Goal: Submit feedback/report problem

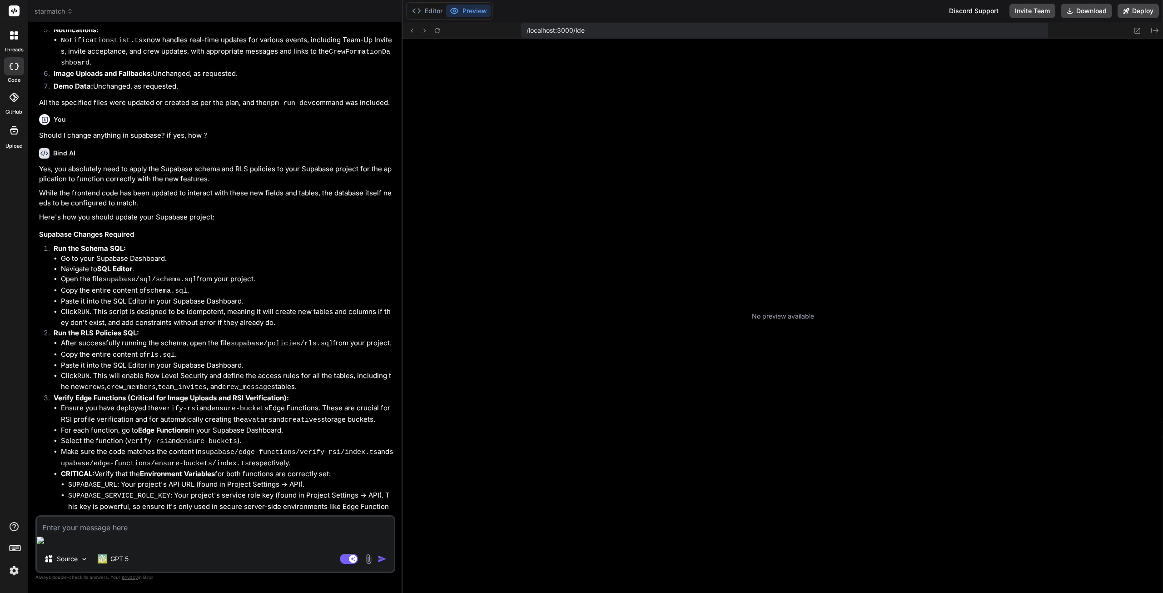
scroll to position [35, 0]
type textarea "x"
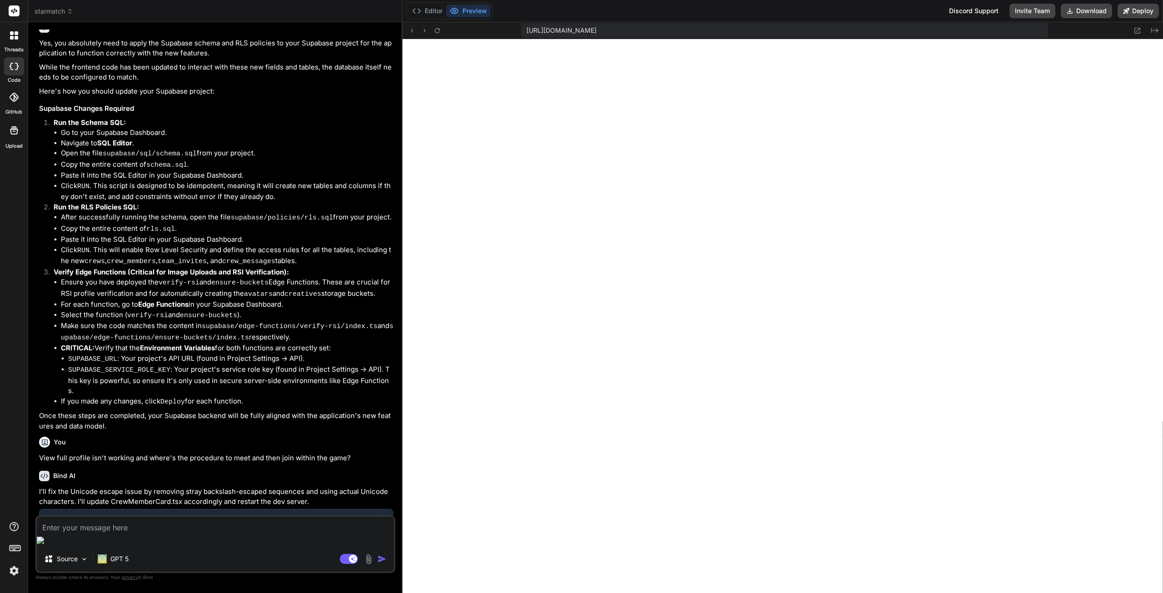
scroll to position [3138, 0]
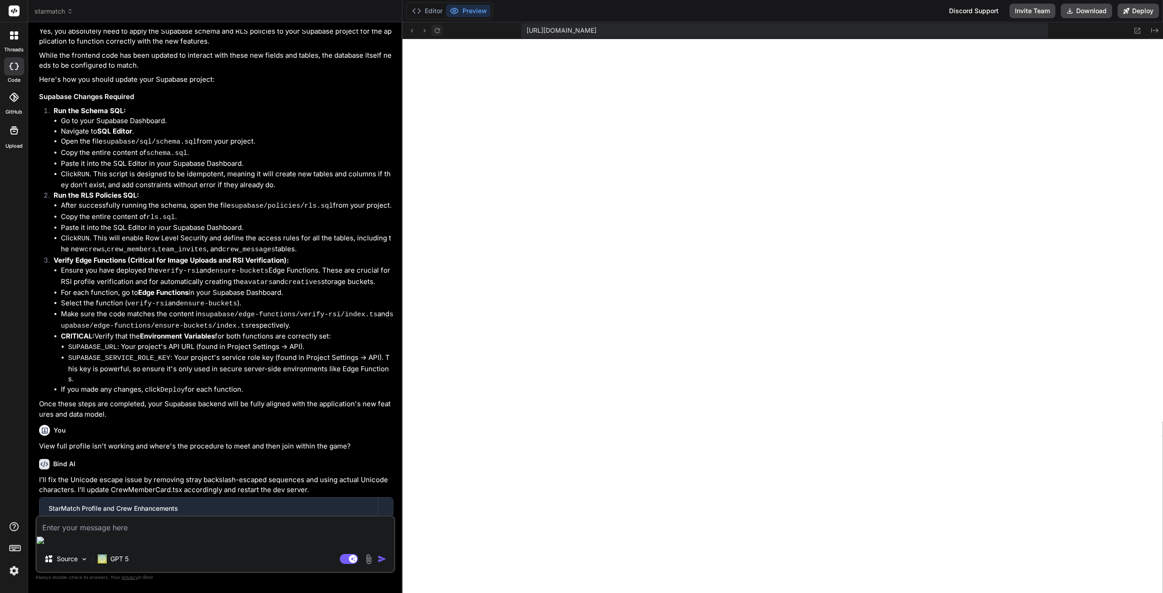
click at [440, 30] on icon at bounding box center [438, 31] width 8 height 8
click at [119, 533] on textarea at bounding box center [215, 525] width 357 height 16
click at [111, 533] on textarea at bounding box center [215, 525] width 357 height 16
type textarea "P"
type textarea "x"
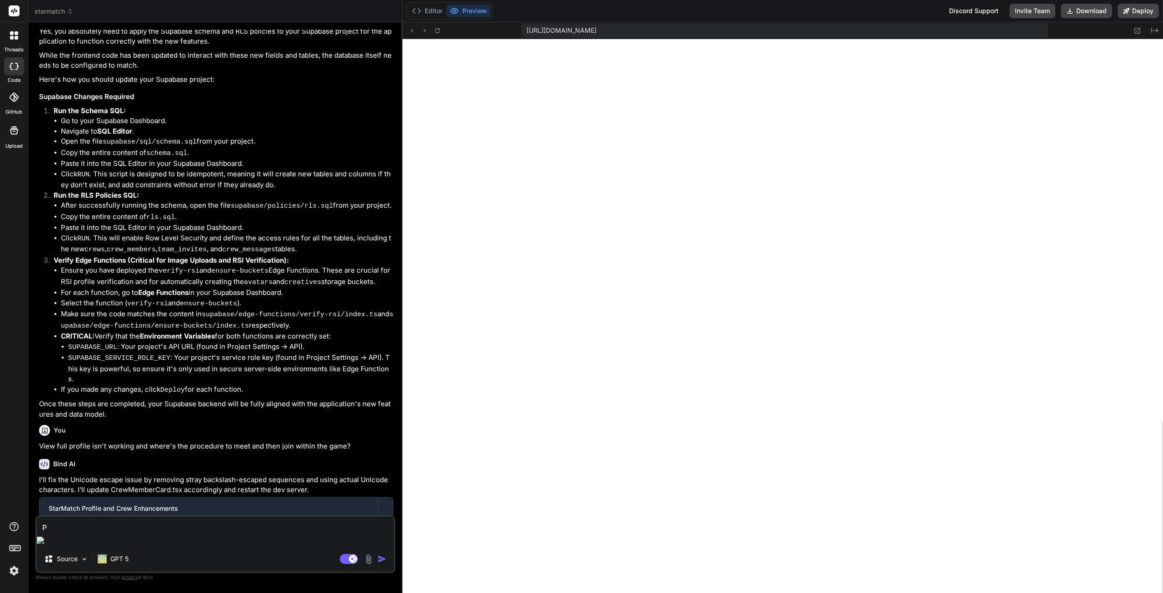
type textarea "Pl"
type textarea "x"
type textarea "Ple"
type textarea "x"
type textarea "Plea"
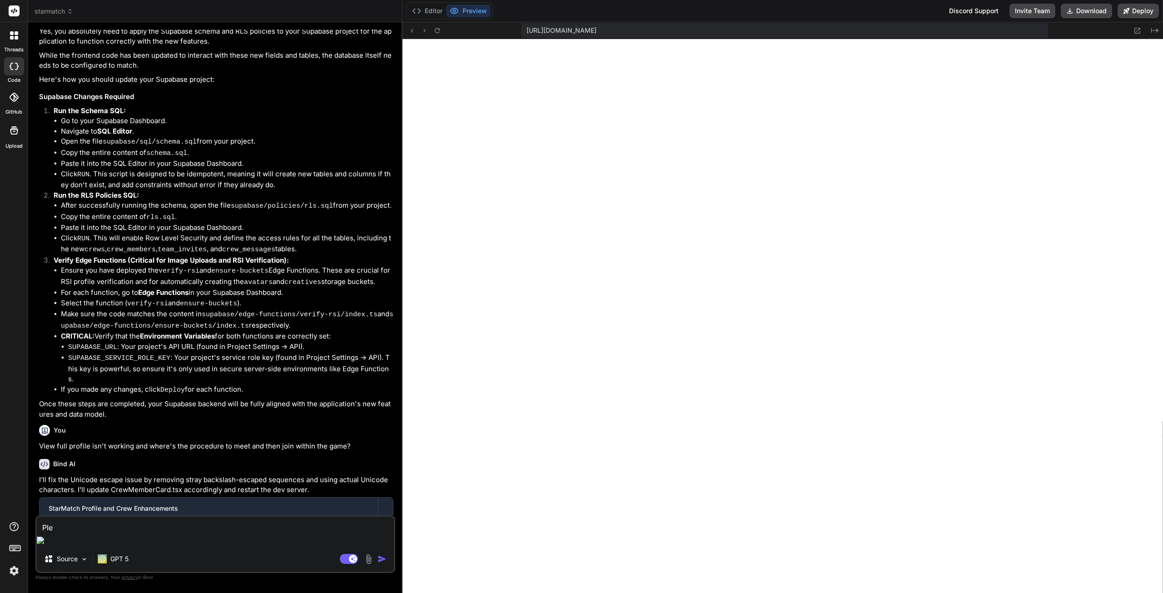
type textarea "x"
type textarea "Pleas"
type textarea "x"
type textarea "Please"
type textarea "x"
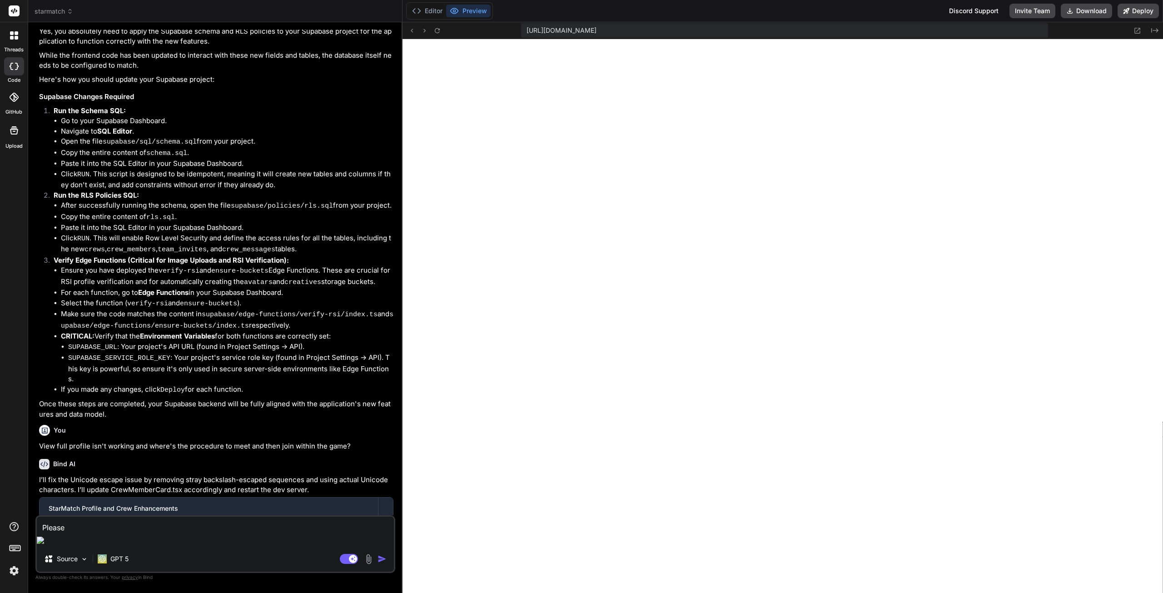
type textarea "Please"
type textarea "x"
type textarea "Please d"
type textarea "x"
type textarea "Please do"
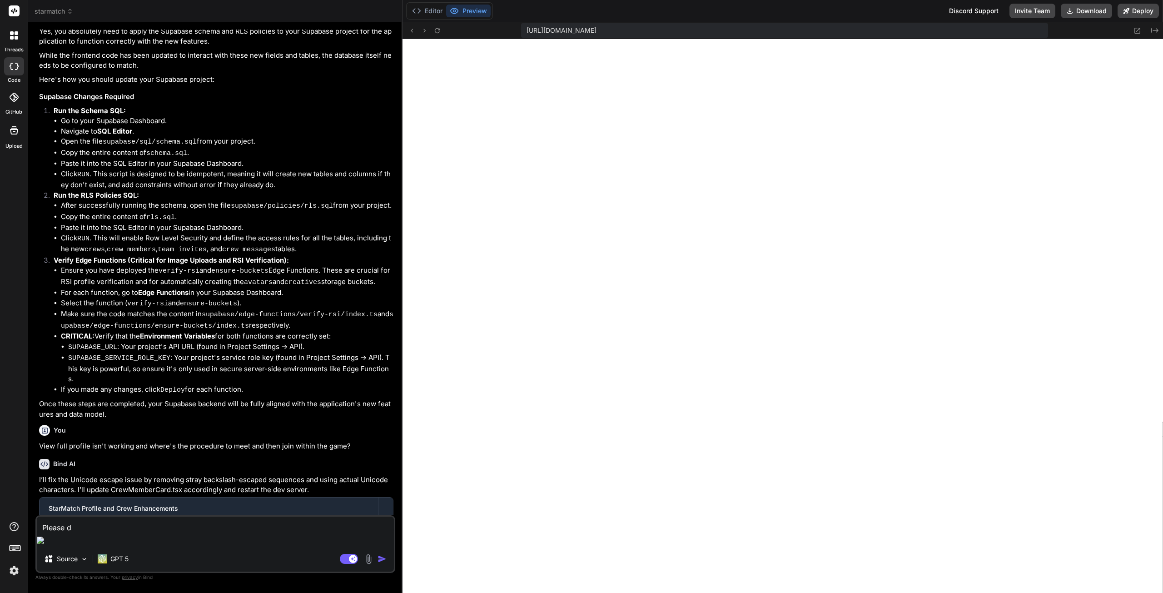
type textarea "x"
type textarea "Please don"
type textarea "x"
type textarea "Please don'"
type textarea "x"
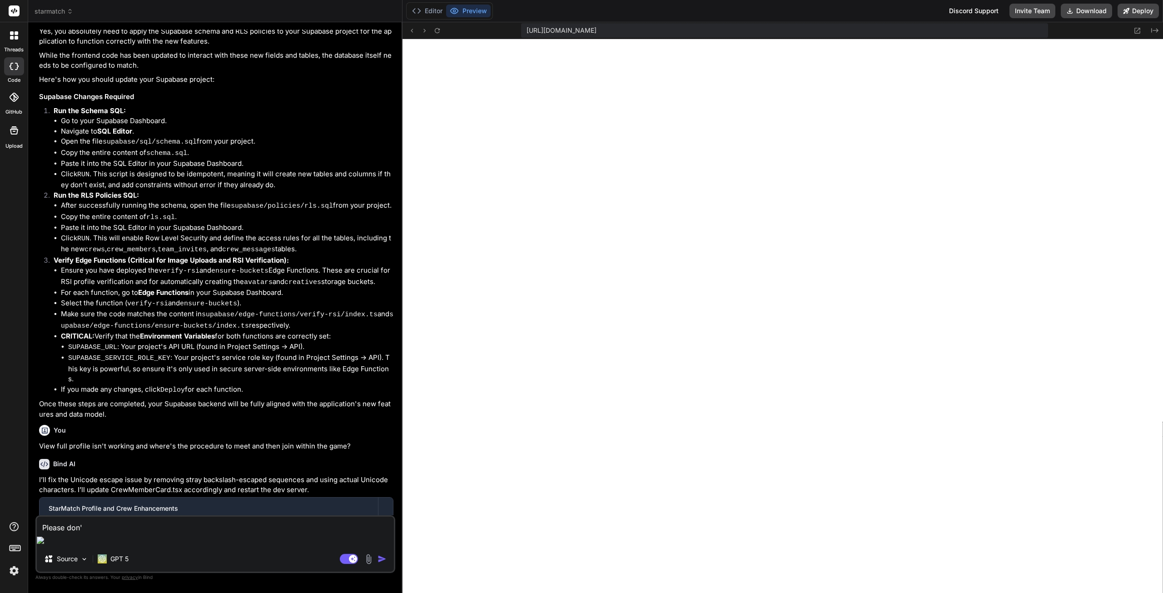
type textarea "Please don't"
type textarea "x"
type textarea "Please don't"
type textarea "x"
type textarea "Please don't m"
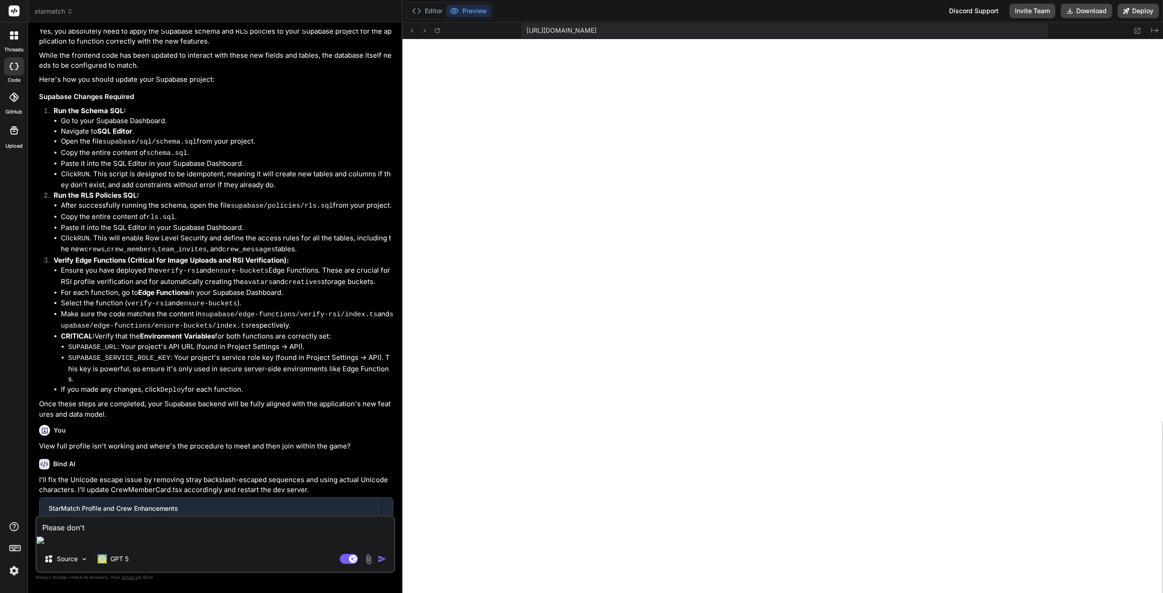
type textarea "x"
type textarea "Please don't ma"
type textarea "x"
type textarea "Please don't mak"
type textarea "x"
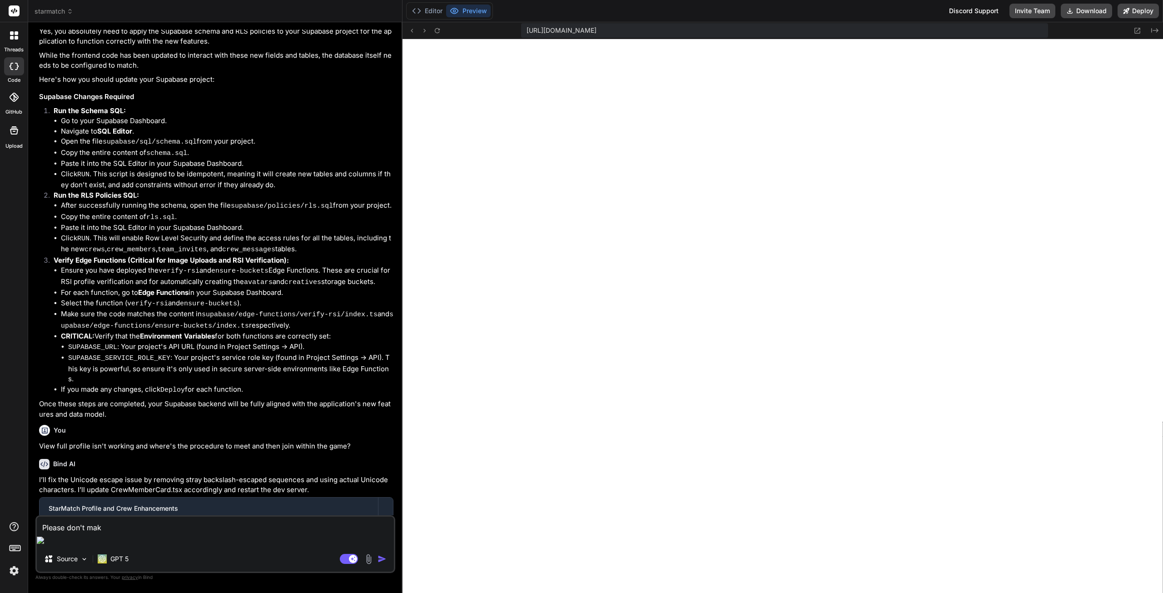
type textarea "Please don't make"
type textarea "x"
type textarea "Please don't make"
type textarea "x"
type textarea "Please don't make i"
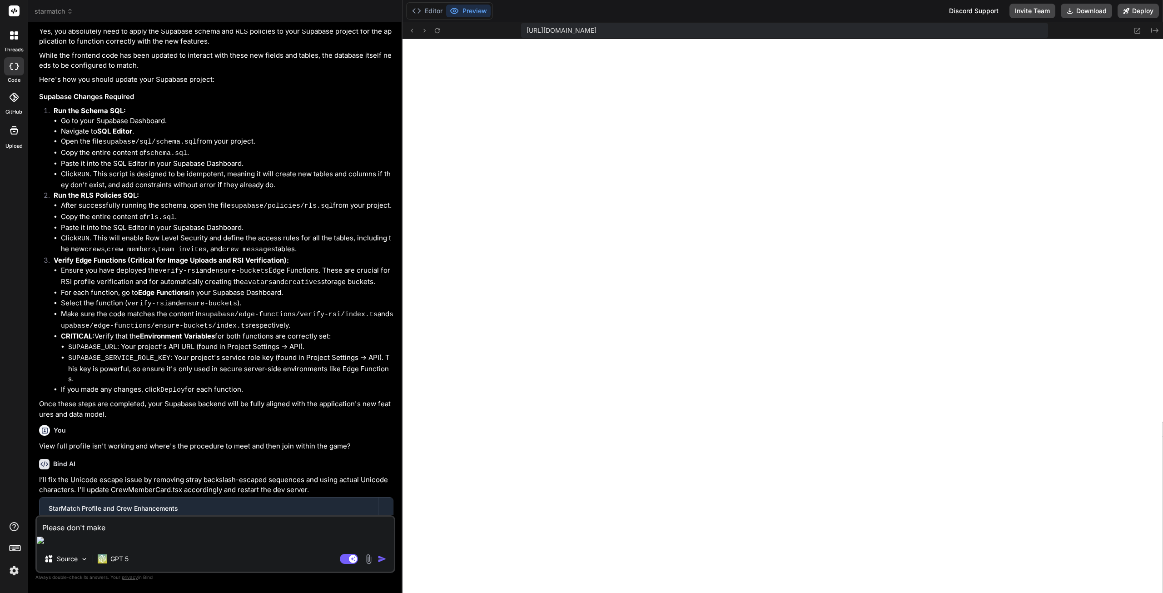
type textarea "x"
type textarea "Please don't make it"
type textarea "x"
type textarea "Please don't make it"
type textarea "x"
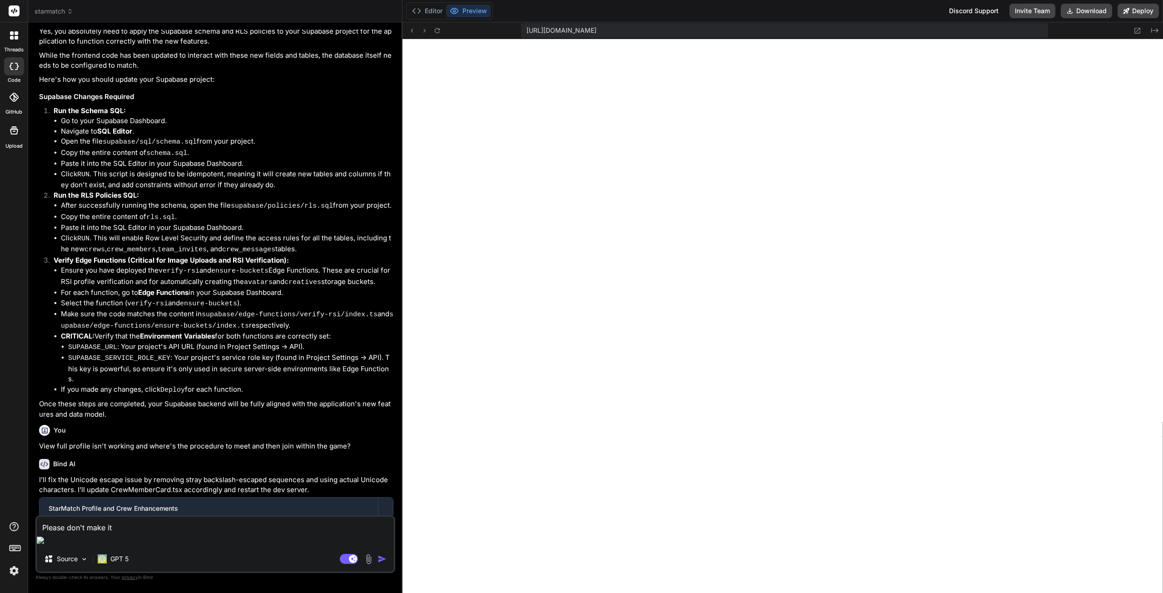
type textarea "Please don't make it p"
type textarea "x"
type textarea "Please don't make it po"
type textarea "x"
type textarea "Please don't make it pos"
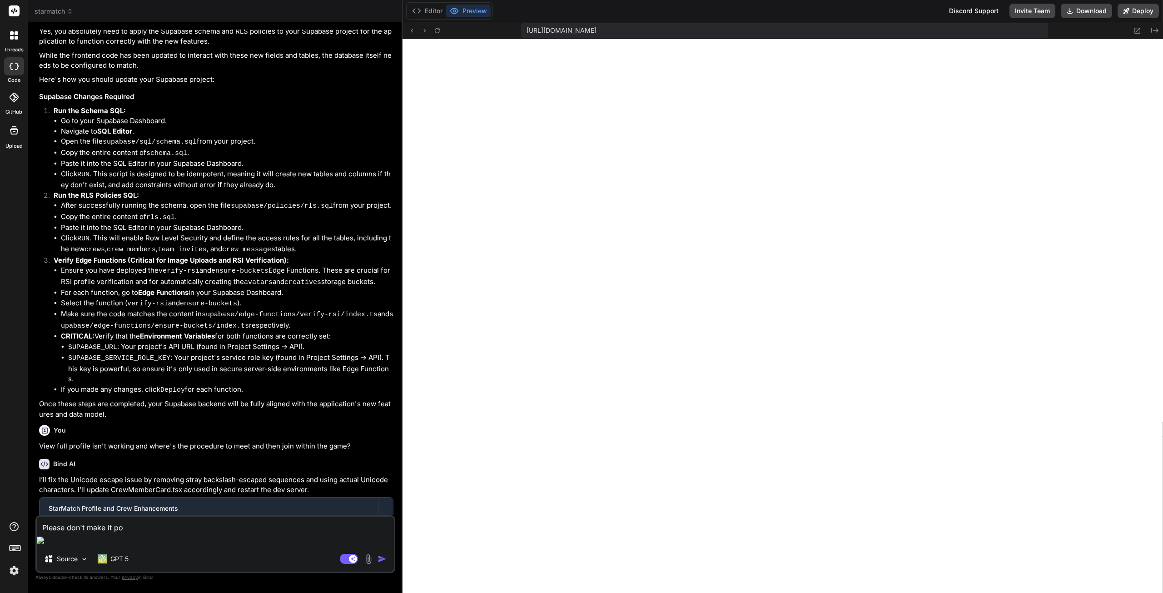
type textarea "x"
type textarea "Please don't make it poss"
type textarea "x"
type textarea "Please don't make it possi"
type textarea "x"
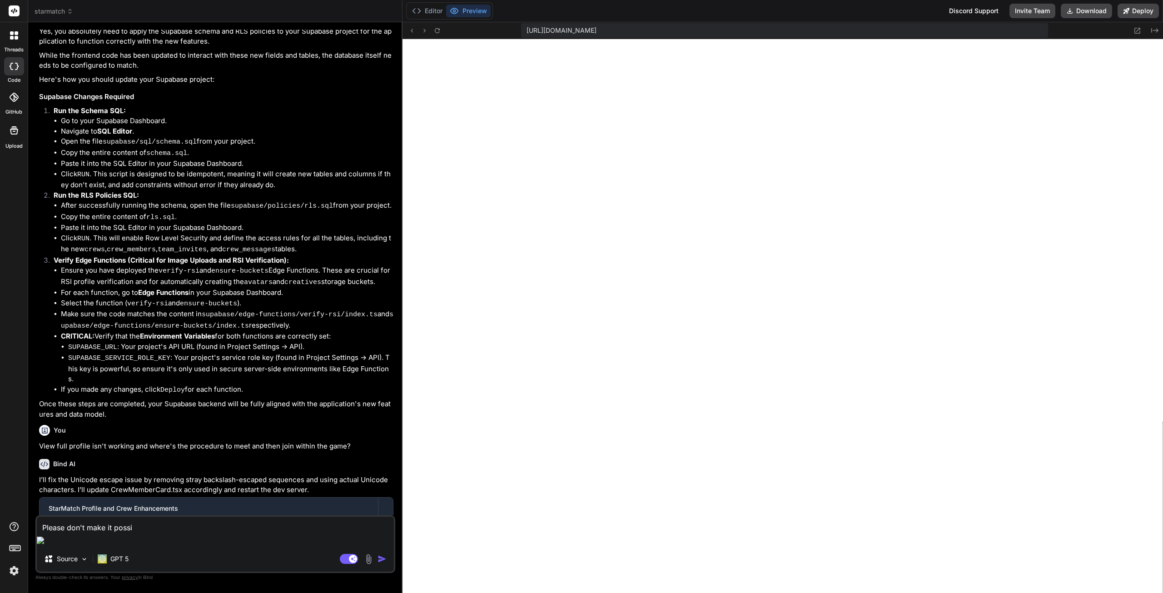
type textarea "Please don't make it possib"
type textarea "x"
type textarea "Please don't make it possibl"
type textarea "x"
type textarea "Please don't make it possible"
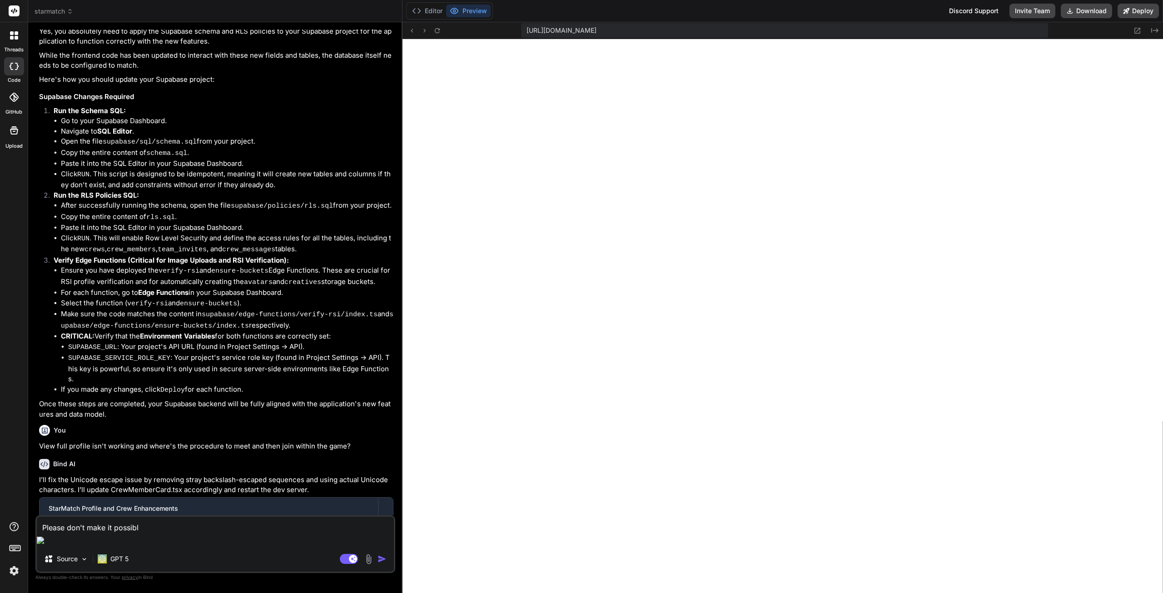
type textarea "x"
type textarea "Please don't make it possible"
type textarea "x"
type textarea "Please don't make it possible t"
type textarea "x"
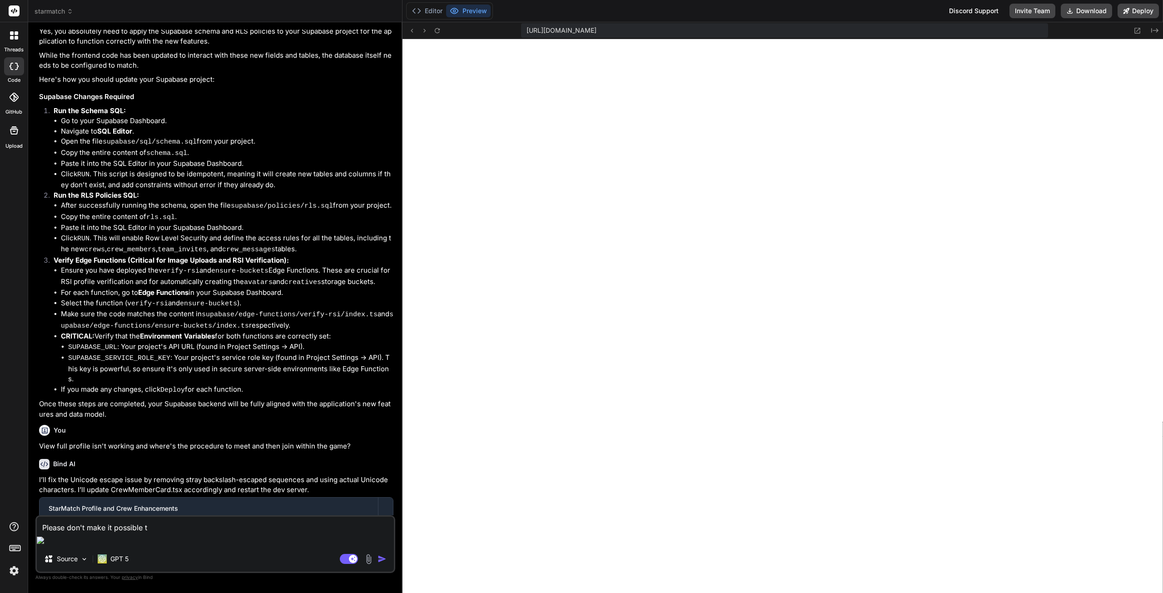
type textarea "Please don't make it possible to"
type textarea "x"
type textarea "Please don't make it possible to"
type textarea "x"
type textarea "Please don't make it possible to s"
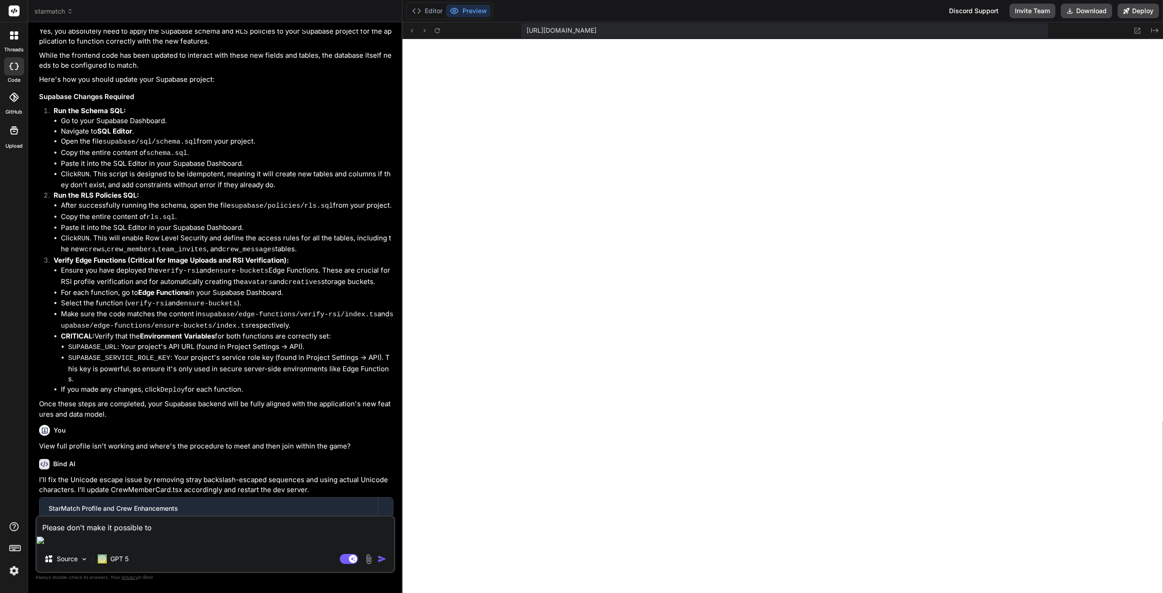
type textarea "x"
type textarea "Please don't make it possible to se"
type textarea "x"
type textarea "Please don't make it possible to sen"
type textarea "x"
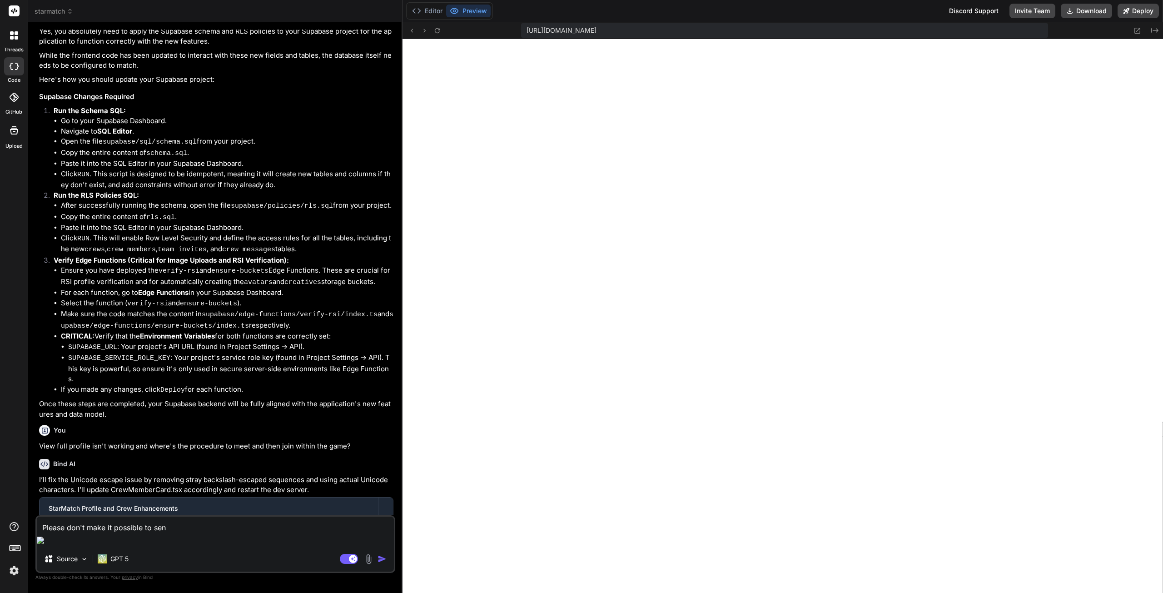
type textarea "Please don't make it possible to send"
type textarea "x"
type textarea "Please don't make it possible to send"
type textarea "x"
type textarea "Please don't make it possible to send r"
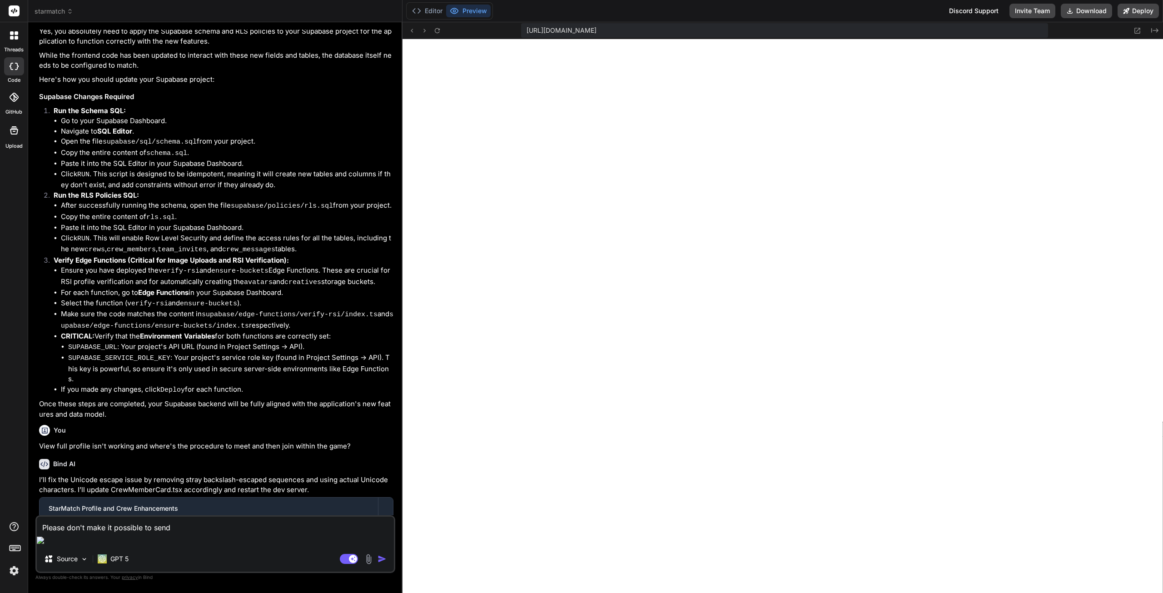
type textarea "x"
type textarea "Please don't make it possible to send re"
type textarea "x"
type textarea "Please don't make it possible to send req"
type textarea "x"
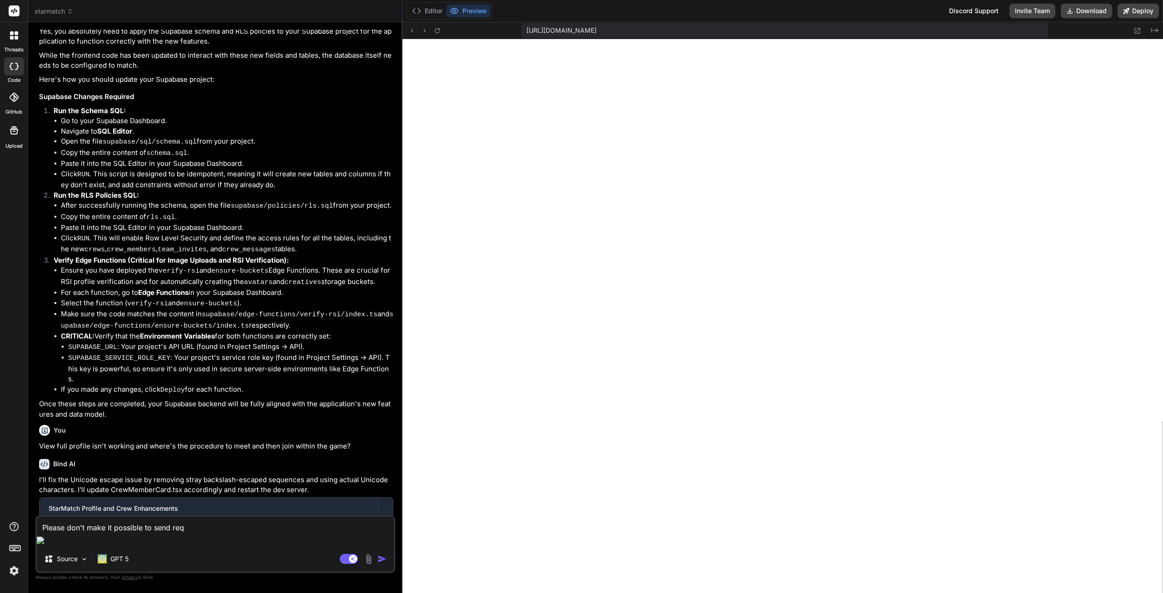
type textarea "Please don't make it possible to send requ"
type textarea "x"
type textarea "Please don't make it possible to send reque"
type textarea "x"
type textarea "Please don't make it possible to send reques"
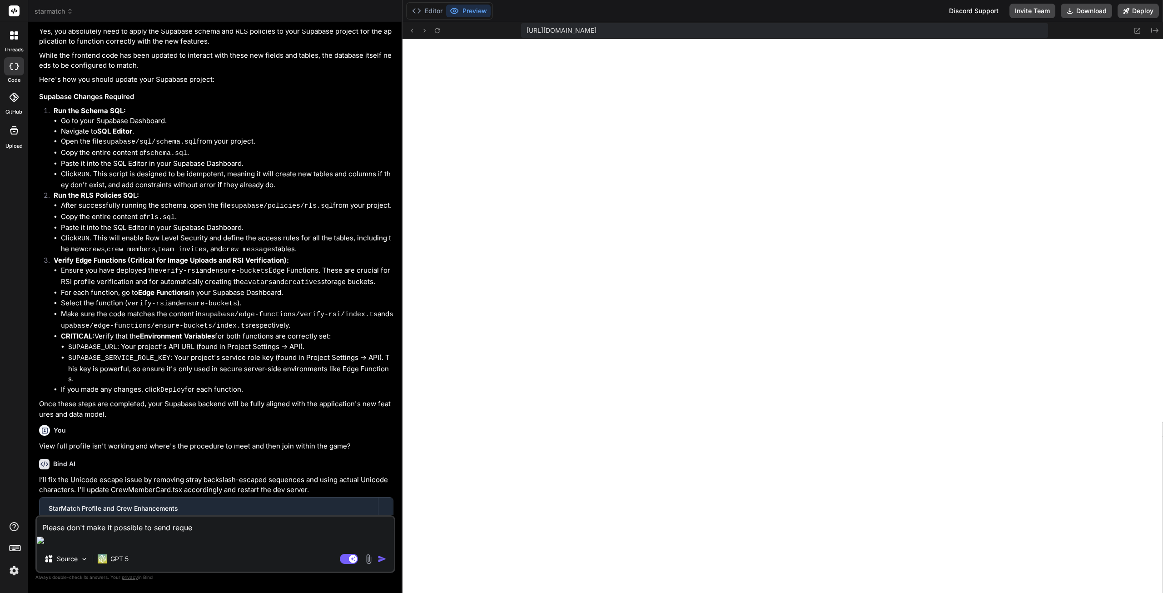
type textarea "x"
type textarea "Please don't make it possible to send request"
type textarea "x"
click at [201, 533] on textarea "Please don't make it possible to send request" at bounding box center [215, 525] width 357 height 16
click at [189, 533] on textarea "Please don't make it possible to send request" at bounding box center [215, 525] width 357 height 16
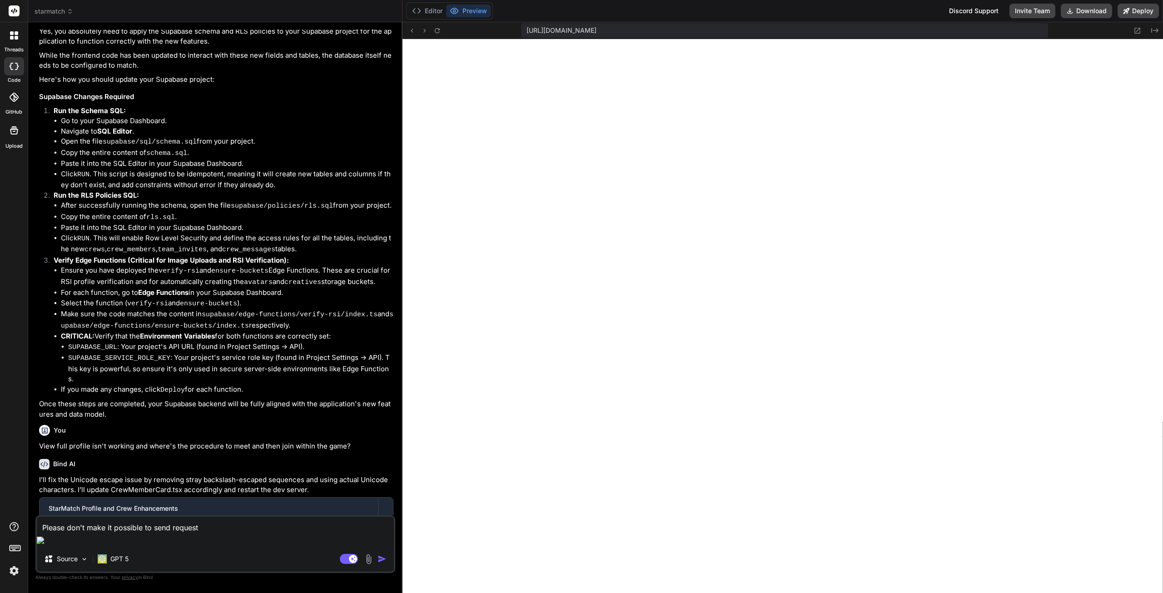
click at [189, 533] on textarea "Please don't make it possible to send request" at bounding box center [215, 525] width 357 height 16
type textarea "Please don't make it possible to send T"
type textarea "x"
type textarea "Please don't make it possible to send Te"
type textarea "x"
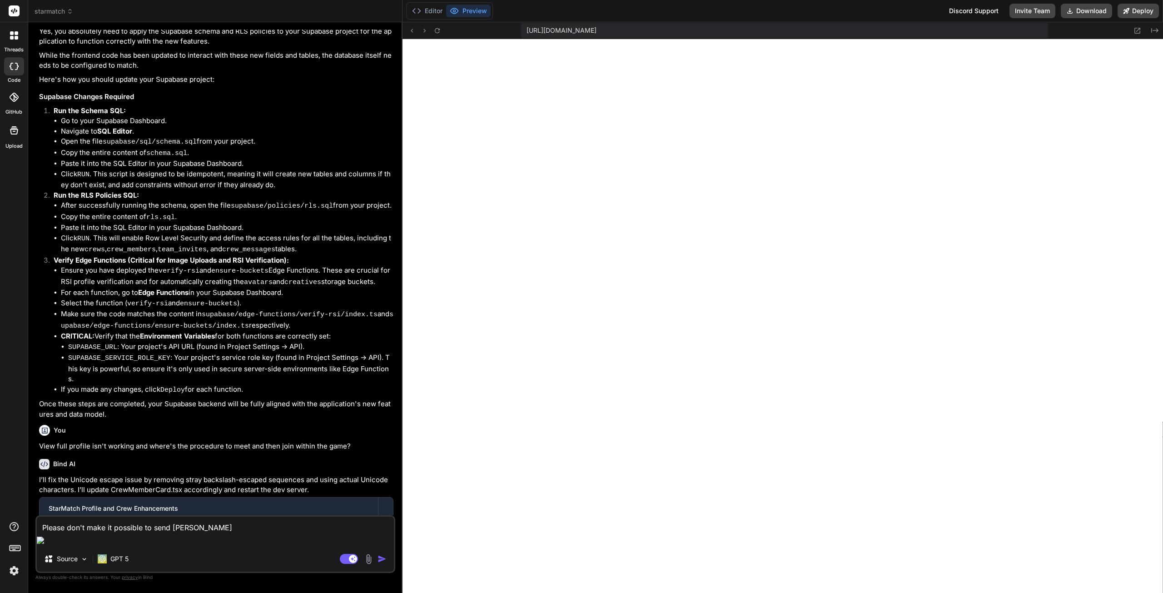
type textarea "Please don't make it possible to send Tea"
type textarea "x"
type textarea "Please don't make it possible to send Team"
type textarea "x"
type textarea "Please don't make it possible to send Team"
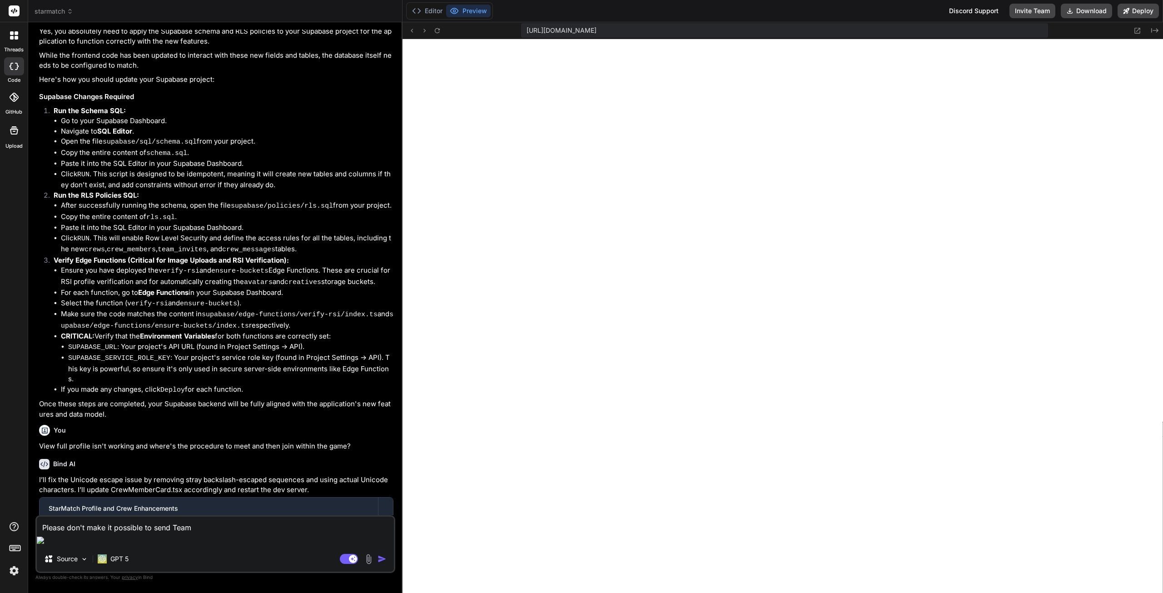
type textarea "x"
type textarea "Please don't make it possible to send Team"
type textarea "x"
type textarea "Please don't make it possible to send Team-"
type textarea "x"
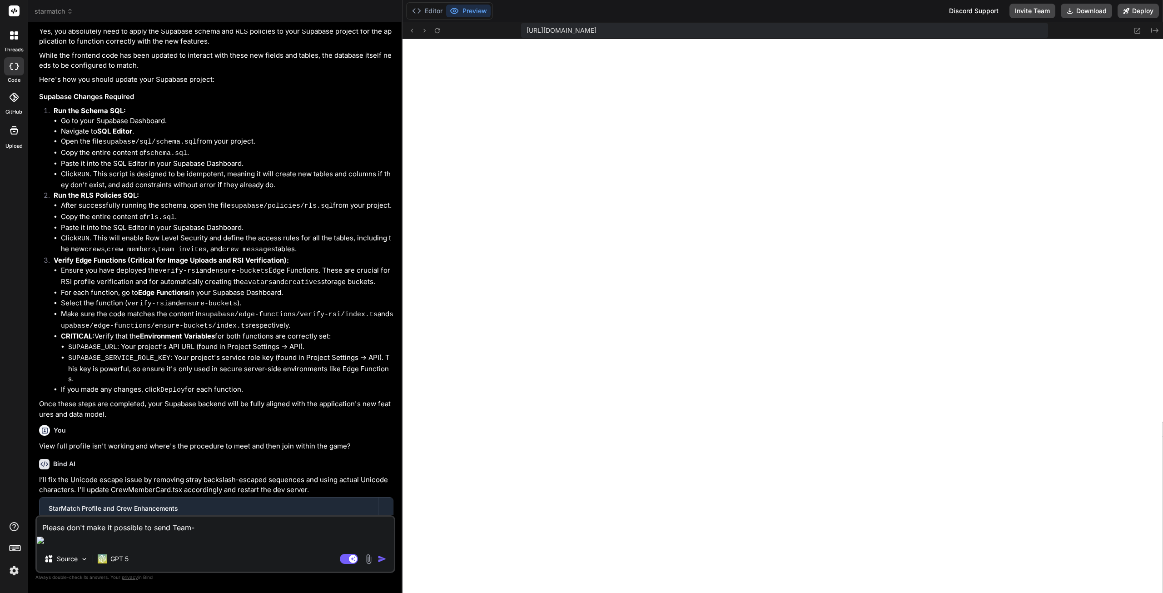
type textarea "Please don't make it possible to send Team-U"
type textarea "x"
type textarea "Please don't make it possible to send Team-Up"
type textarea "x"
type textarea "Please don't make it possible to send Team-Up"
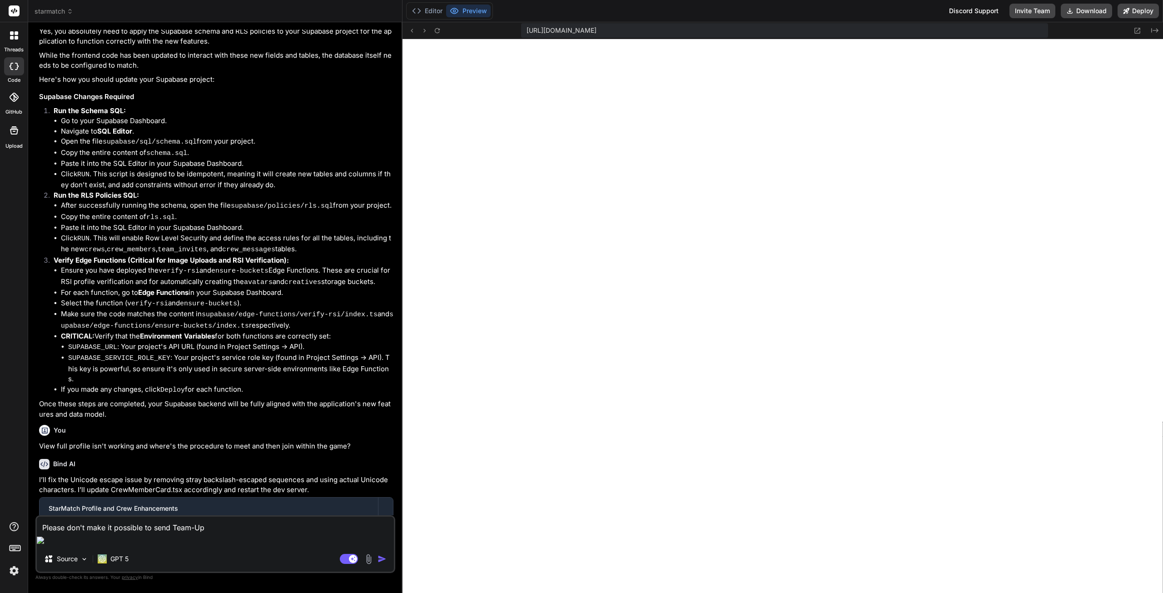
type textarea "x"
type textarea "Please don't make it possible to send Team-Up i"
type textarea "x"
type textarea "Please don't make it possible to send Team-Up in"
type textarea "x"
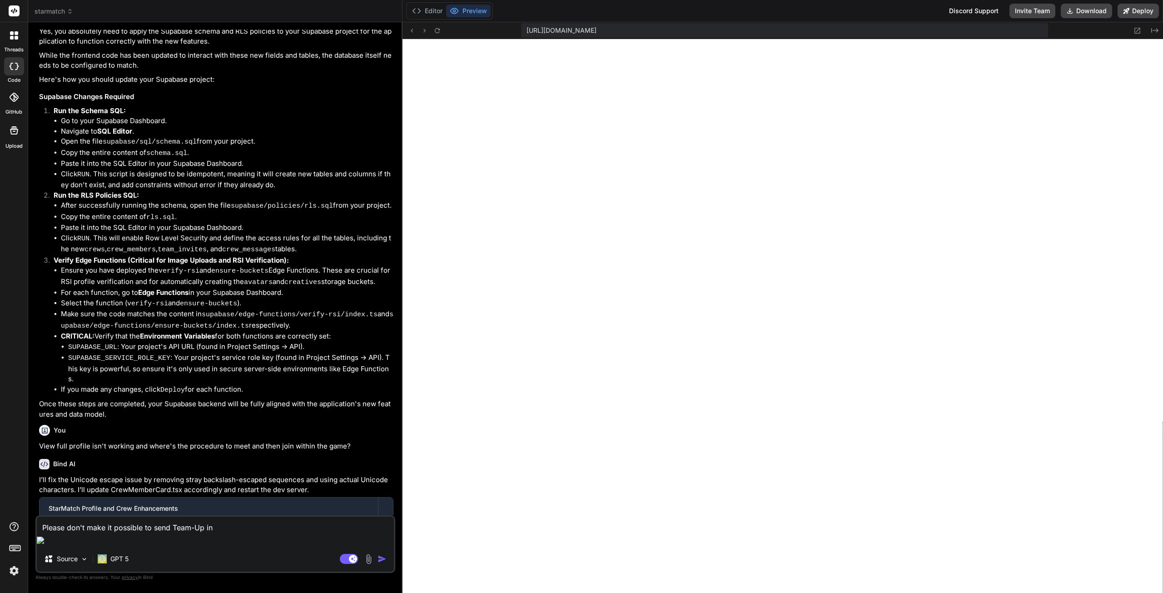
type textarea "Please don't make it possible to send Team-Up inv"
type textarea "x"
type textarea "Please don't make it possible to send Team-Up invi"
type textarea "x"
type textarea "Please don't make it possible to send Team-Up invit"
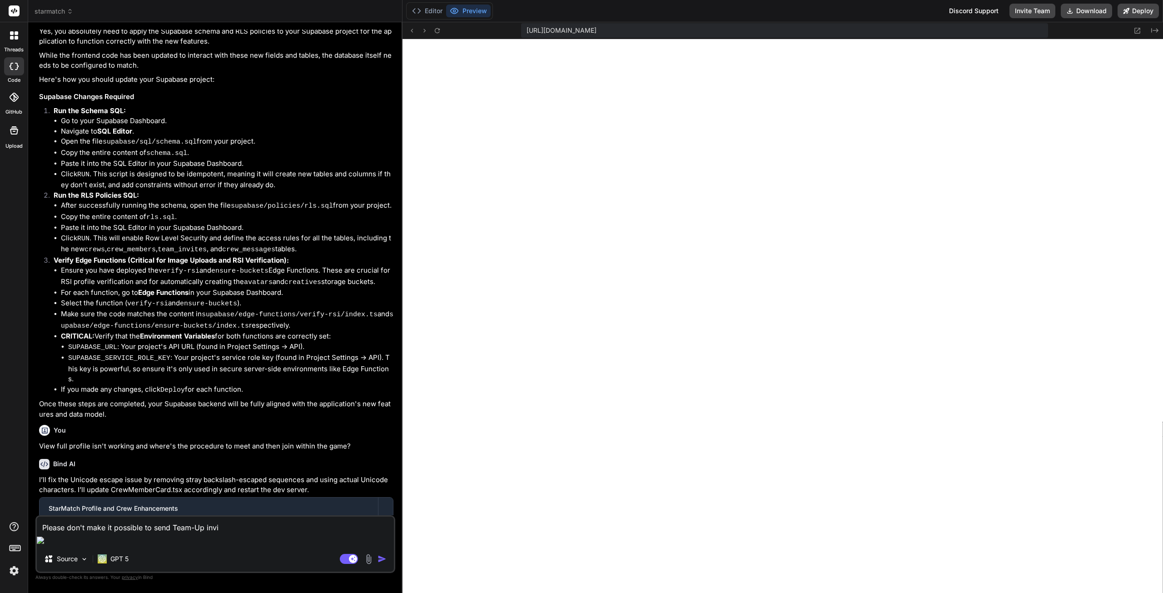
type textarea "x"
type textarea "Please don't make it possible to send Team-Up invite"
type textarea "x"
type textarea "Please don't make it possible to send Team-Up invite"
type textarea "x"
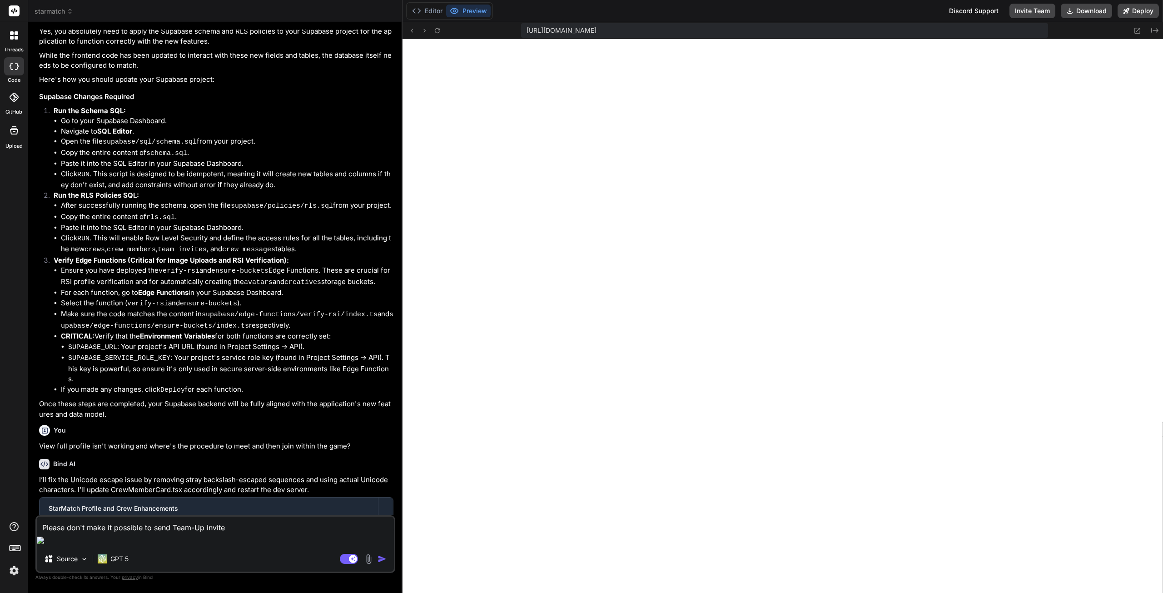
type textarea "Please don't make it possible to send Team-Up invite b"
type textarea "x"
type textarea "Please don't make it possible to send Team-Up invite be"
type textarea "x"
type textarea "Please don't make it possible to send Team-Up invite bef"
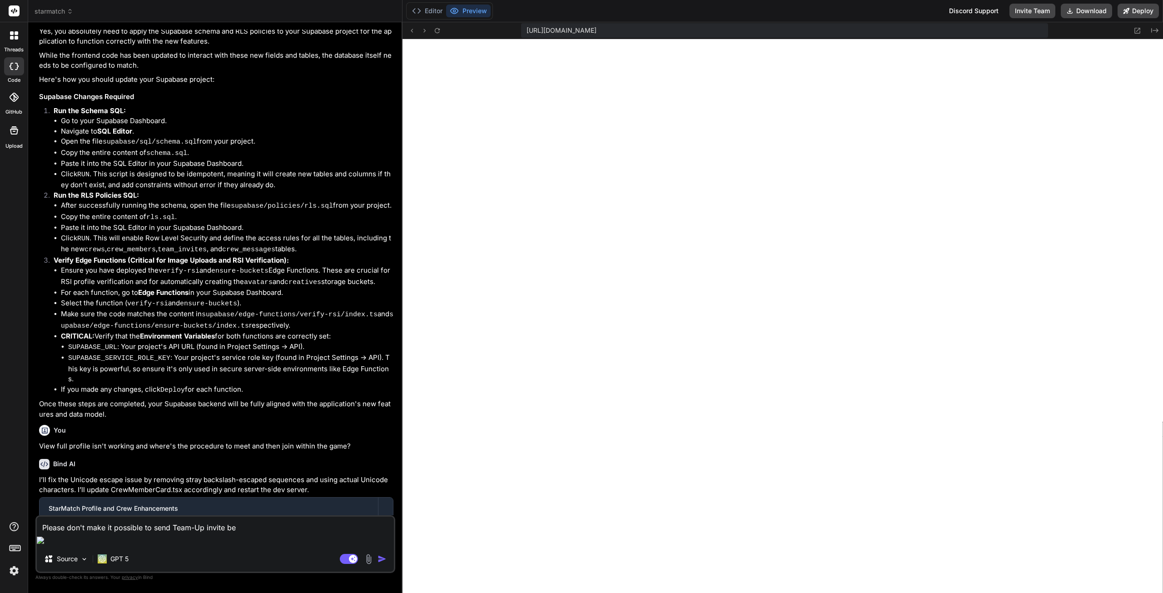
type textarea "x"
type textarea "Please don't make it possible to send Team-Up invite befo"
type textarea "x"
type textarea "Please don't make it possible to send Team-Up invite befor"
type textarea "x"
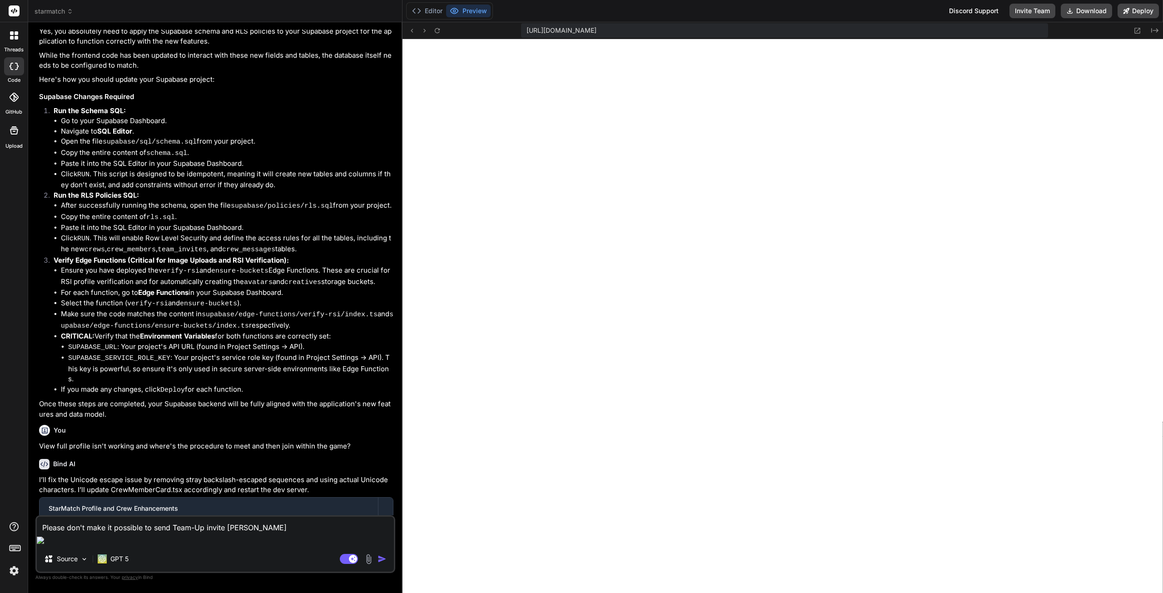
type textarea "Please don't make it possible to send Team-Up invite before"
type textarea "x"
type textarea "Please don't make it possible to send Team-Up invite before"
type textarea "x"
type textarea "Please don't make it possible to send Team-Up invite before a"
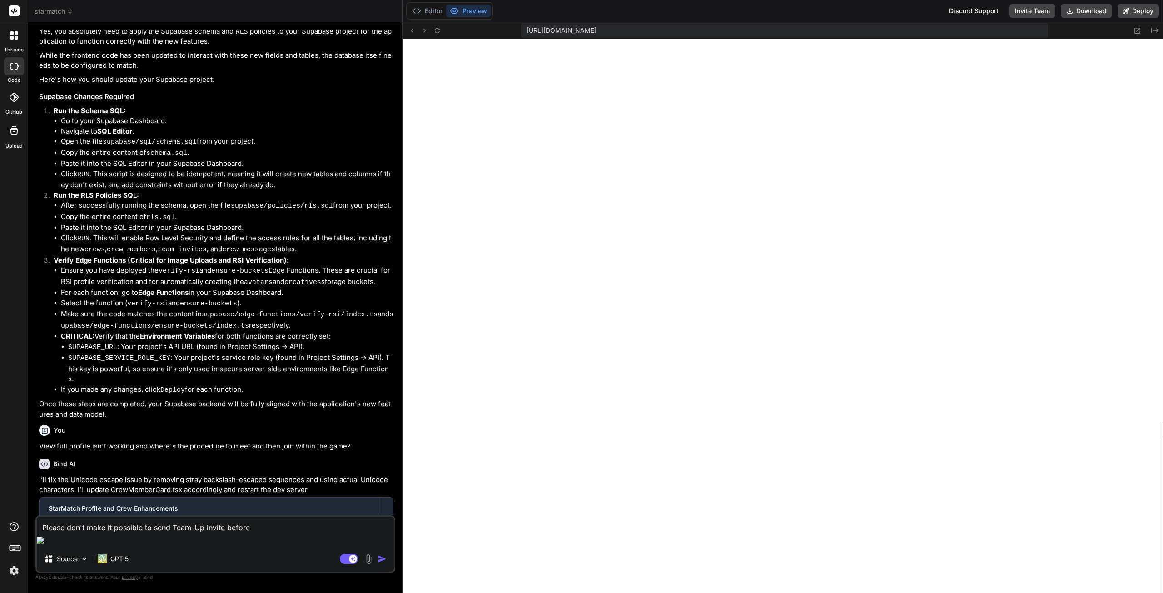
type textarea "x"
type textarea "Please don't make it possible to send Team-Up invite before a"
type textarea "x"
type textarea "Please don't make it possible to send Team-Up invite before a p"
type textarea "x"
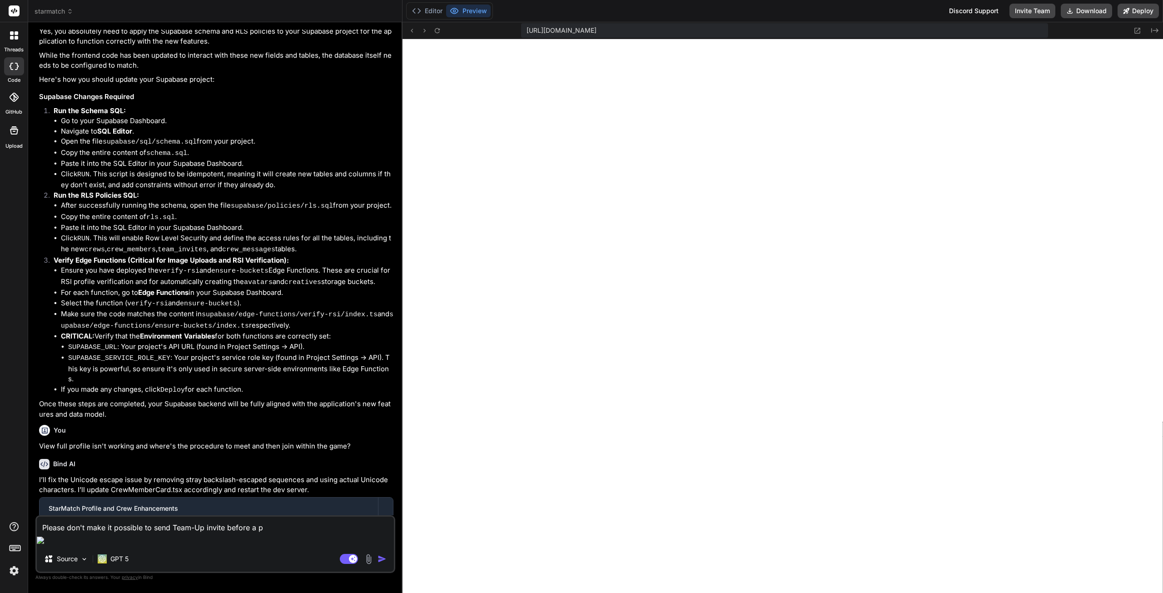
type textarea "Please don't make it possible to send Team-Up invite before a pl"
type textarea "x"
type textarea "Please don't make it possible to send Team-Up invite before a pla"
type textarea "x"
type textarea "Please don't make it possible to send Team-Up invite before a play"
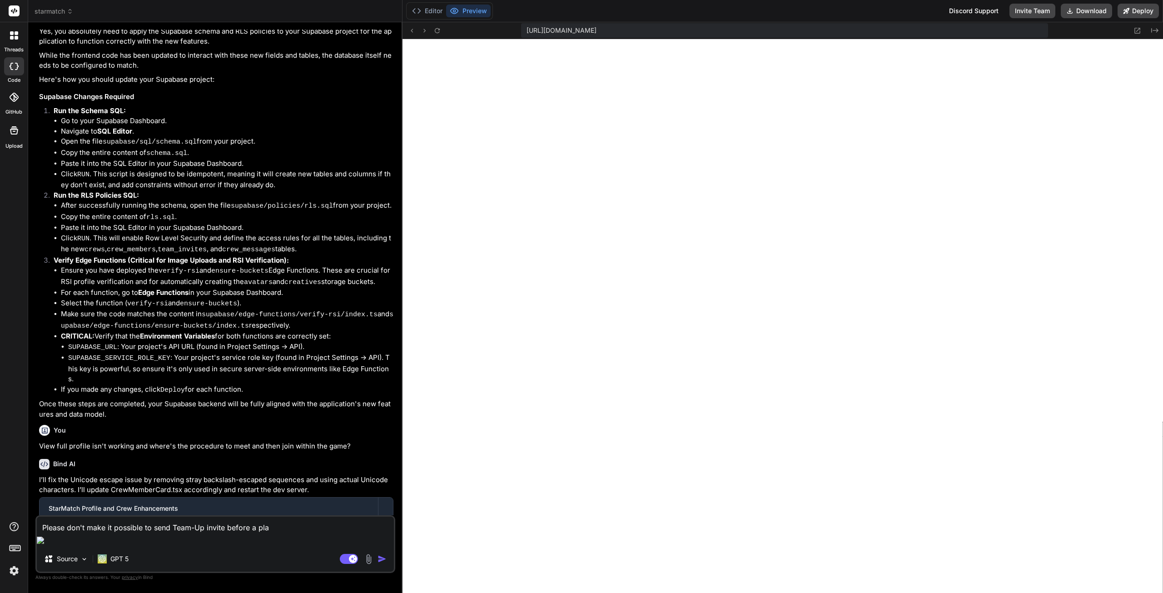
type textarea "x"
type textarea "Please don't make it possible to send Team-Up invite before a playe"
type textarea "x"
type textarea "Please don't make it possible to send Team-Up invite before a player"
type textarea "x"
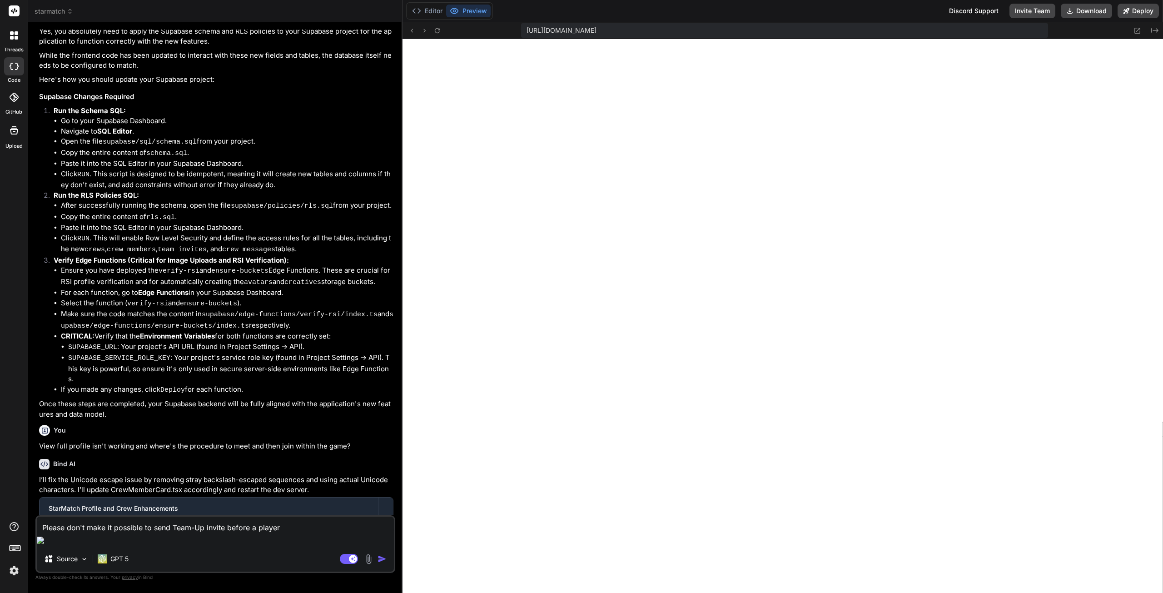
type textarea "Please don't make it possible to send Team-Up invite before a player"
type textarea "x"
type textarea "Please don't make it possible to send Team-Up invite before a player h"
type textarea "x"
type textarea "Please don't make it possible to send Team-Up invite before a player ha"
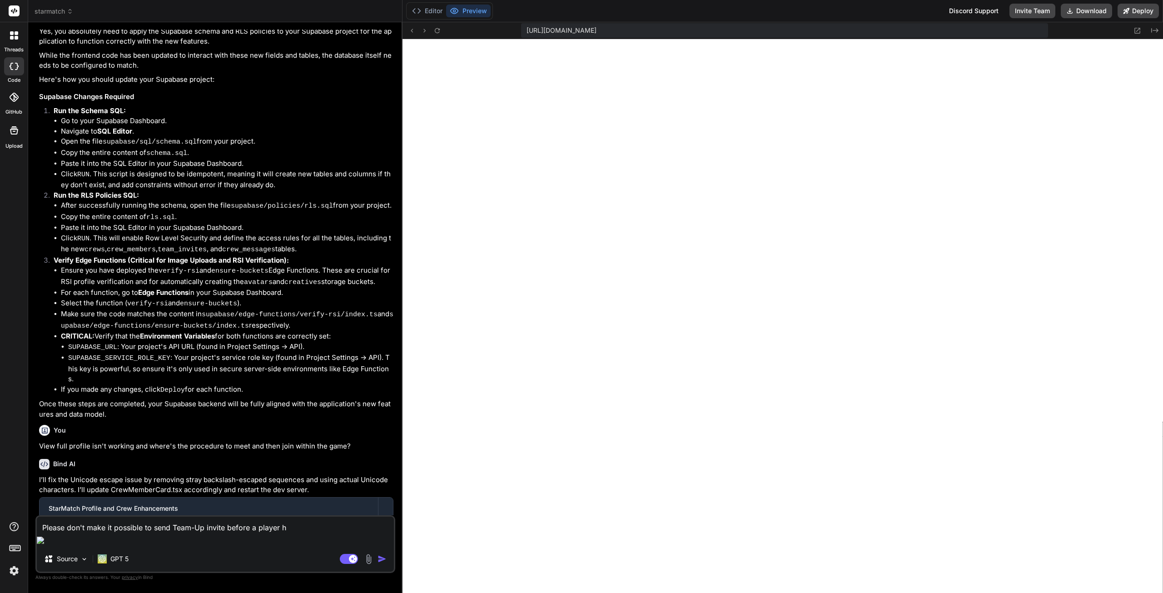
type textarea "x"
type textarea "Please don't make it possible to send Team-Up invite before a player has"
type textarea "x"
type textarea "Please don't make it possible to send Team-Up invite before a player has"
type textarea "x"
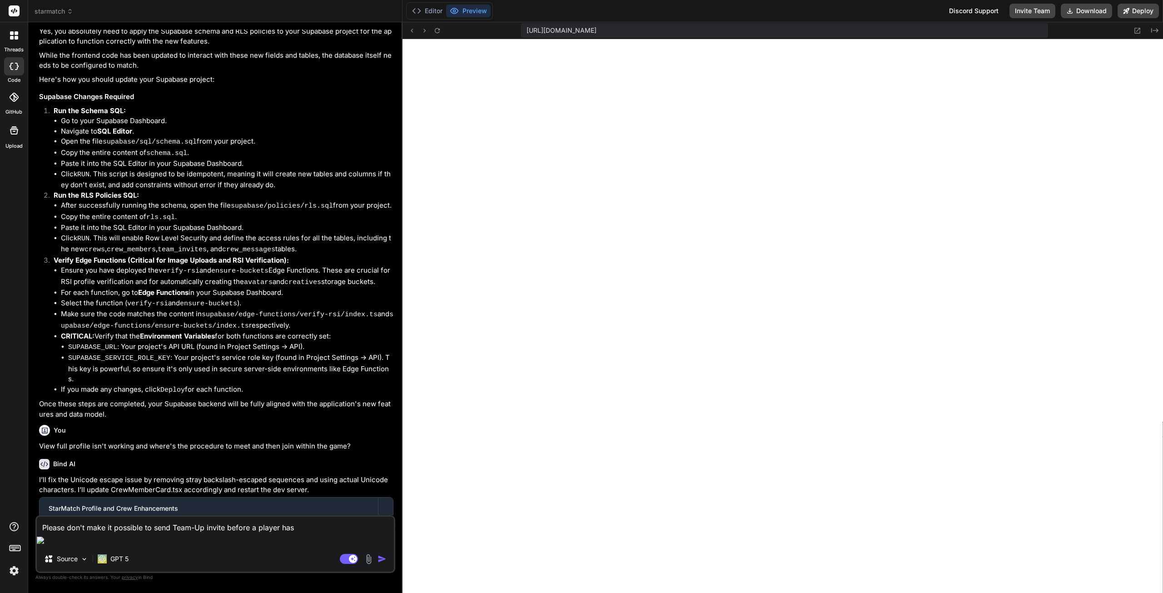
type textarea "Please don't make it possible to send Team-Up invite before a player has a"
type textarea "x"
type textarea "Please don't make it possible to send Team-Up invite before a player has ac"
type textarea "x"
type textarea "Please don't make it possible to send Team-Up invite before a player has acc"
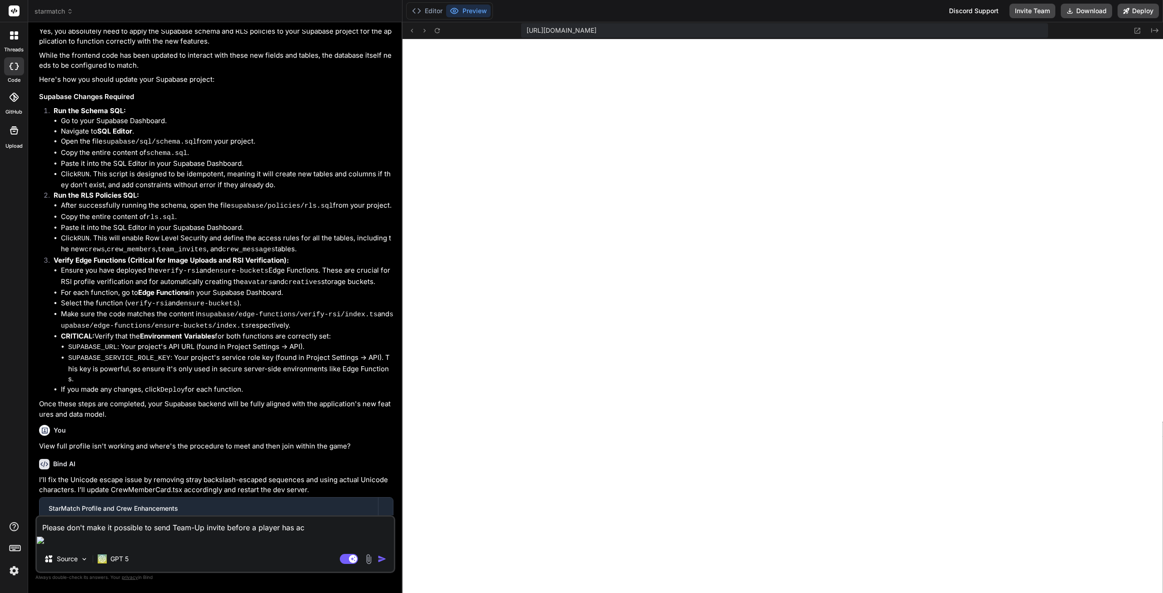
type textarea "x"
type textarea "Please don't make it possible to send Team-Up invite before a player has acce"
type textarea "x"
type textarea "Please don't make it possible to send Team-Up invite before a player has accep"
type textarea "x"
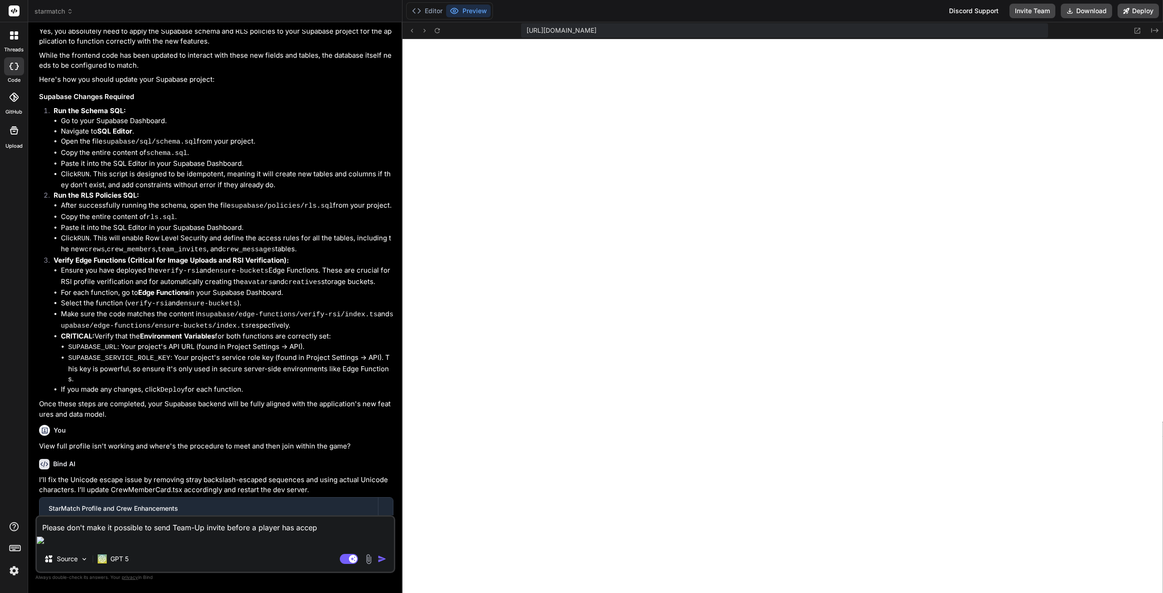
type textarea "Please don't make it possible to send Team-Up invite before a player has accept"
type textarea "x"
type textarea "Please don't make it possible to send Team-Up invite before a player has accepte"
type textarea "x"
type textarea "Please don't make it possible to send Team-Up invite before a player has accept…"
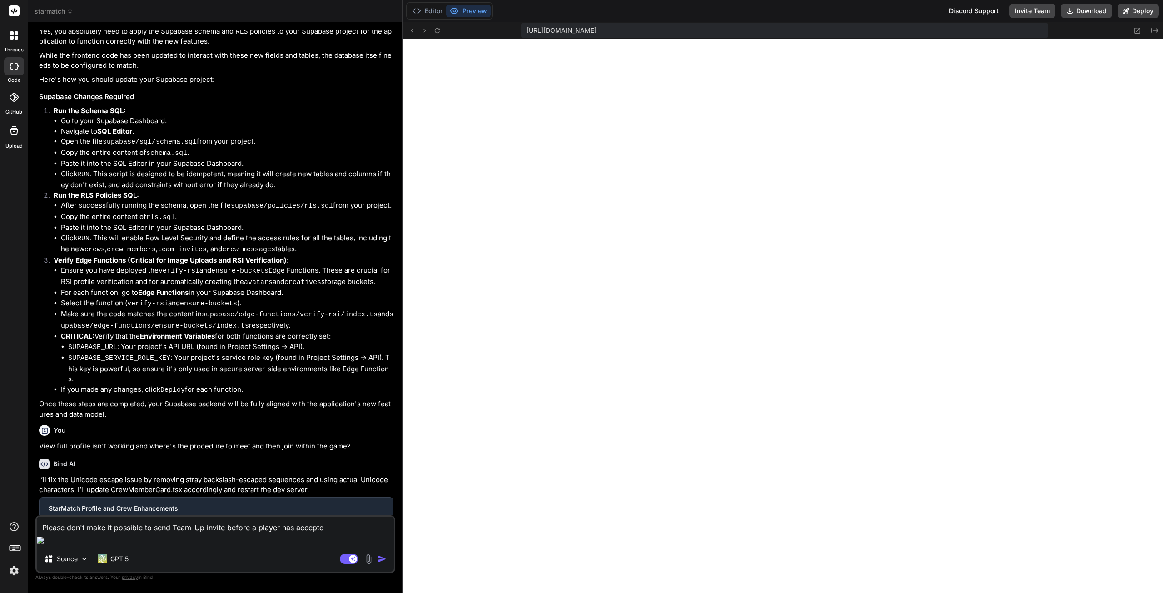
type textarea "x"
type textarea "Please don't make it possible to send Team-Up invite before a player has accept…"
type textarea "x"
type textarea "Please don't make it possible to send Team-Up invite before a player has accept…"
type textarea "x"
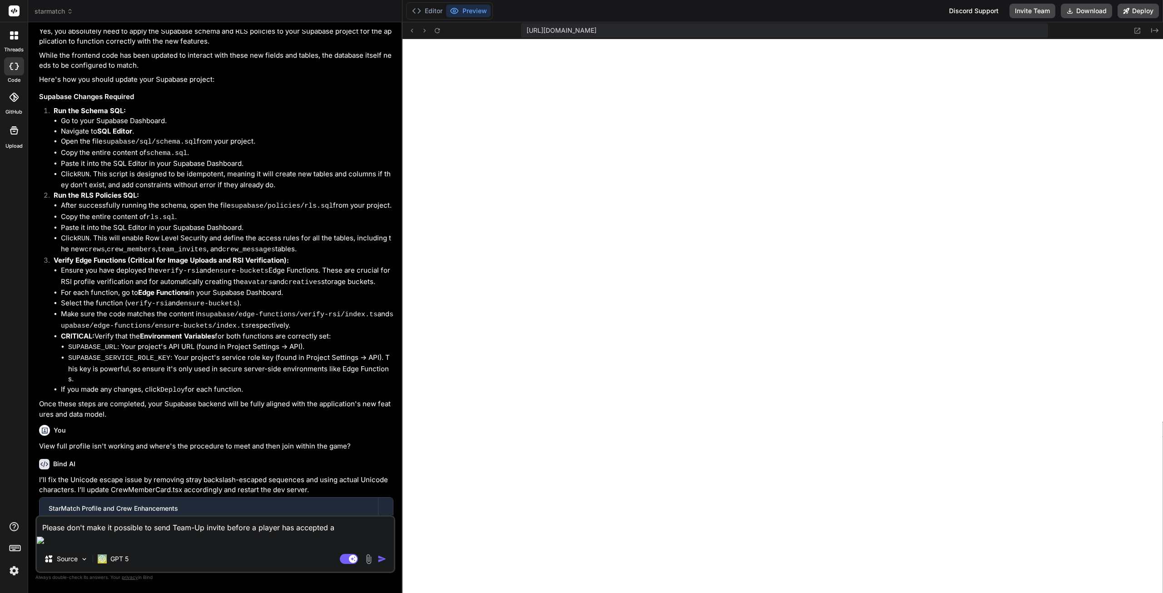
type textarea "Please don't make it possible to send Team-Up invite before a player has accept…"
type textarea "x"
type textarea "Please don't make it possible to send Team-Up invite before a player has accept…"
type textarea "x"
type textarea "Please don't make it possible to send Team-Up invite before a player has accept…"
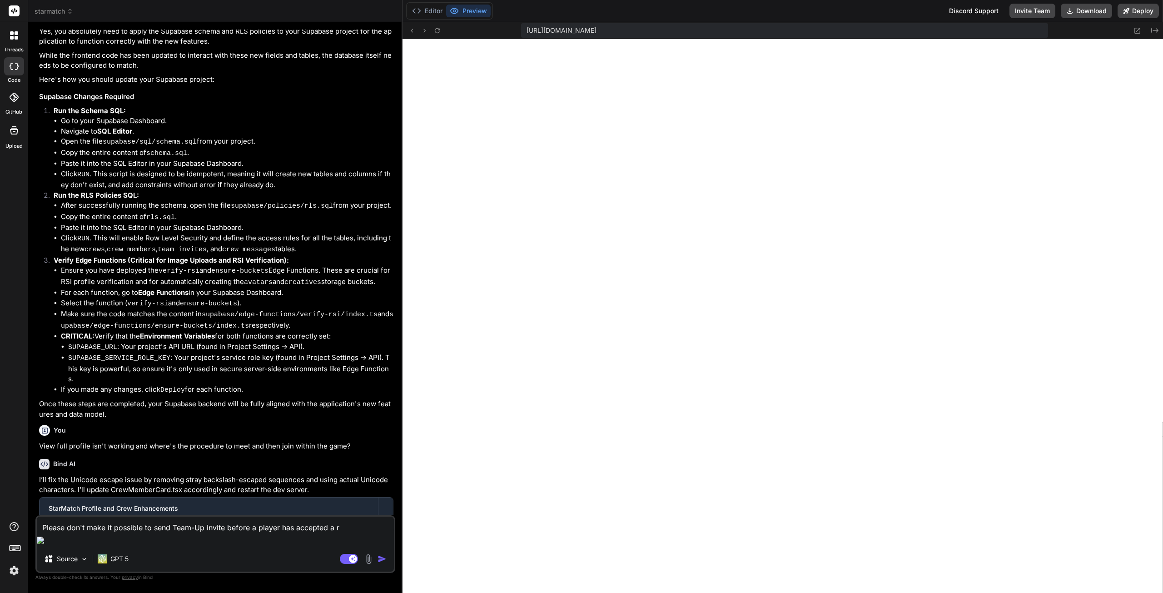
type textarea "x"
type textarea "Please don't make it possible to send Team-Up invite before a player has accept…"
type textarea "x"
type textarea "Please don't make it possible to send Team-Up invite before a player has accept…"
type textarea "x"
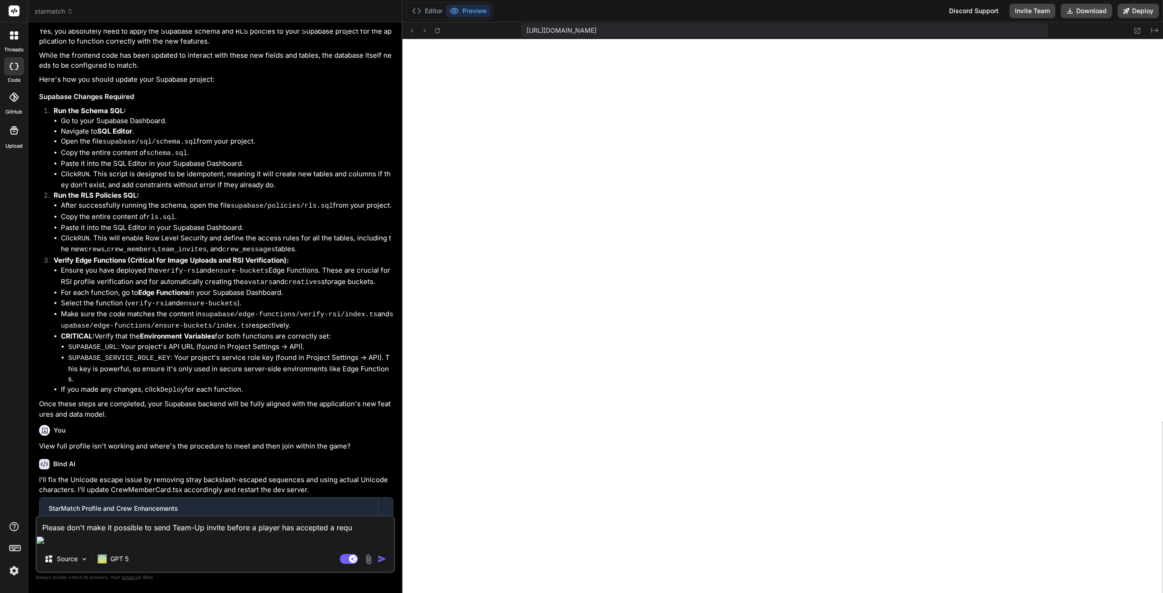
type textarea "Please don't make it possible to send Team-Up invite before a player has accept…"
type textarea "x"
type textarea "Please don't make it possible to send Team-Up invite before a player has accept…"
type textarea "x"
type textarea "Please don't make it possible to send Team-Up invite before a player has accept…"
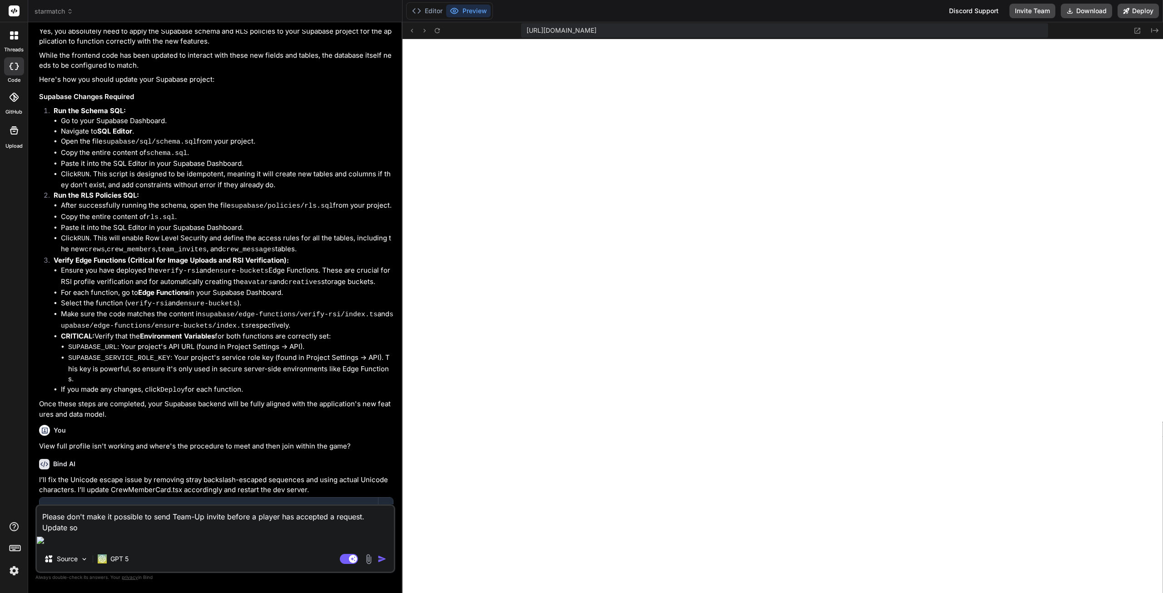
click at [87, 533] on textarea "Please don't make it possible to send Team-Up invite before a player has accept…" at bounding box center [215, 519] width 357 height 27
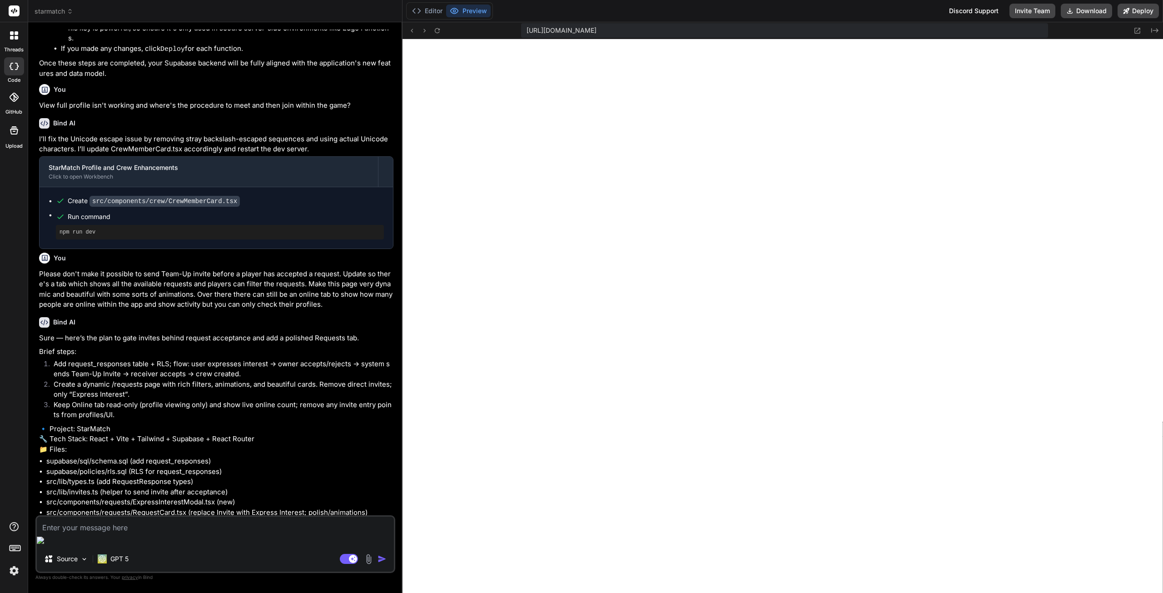
scroll to position [3535, 0]
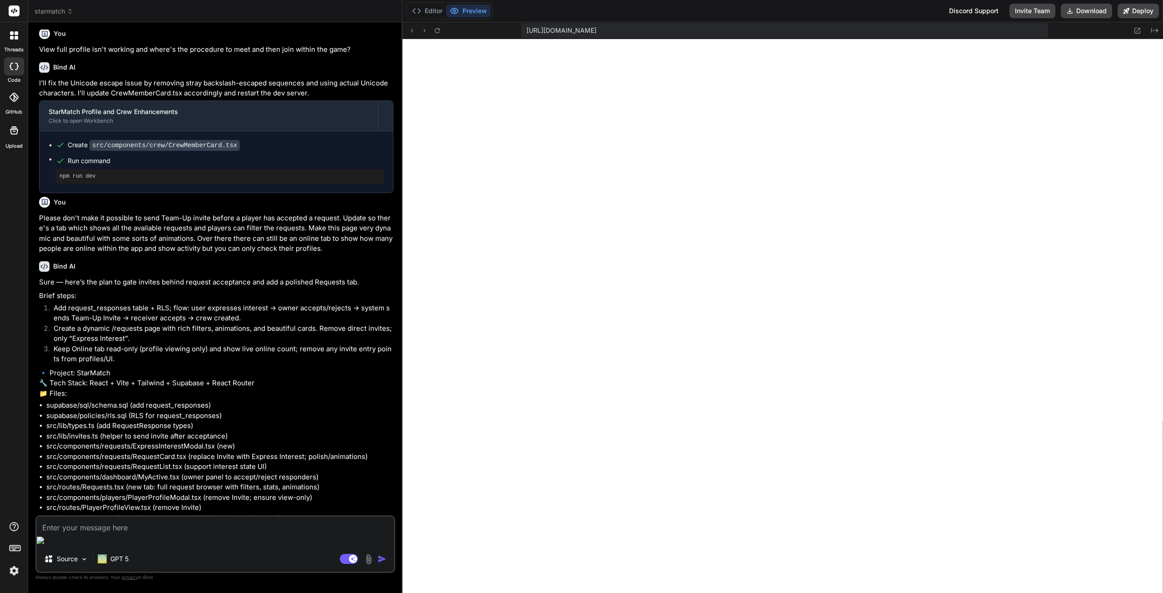
click at [103, 533] on textarea at bounding box center [215, 525] width 357 height 16
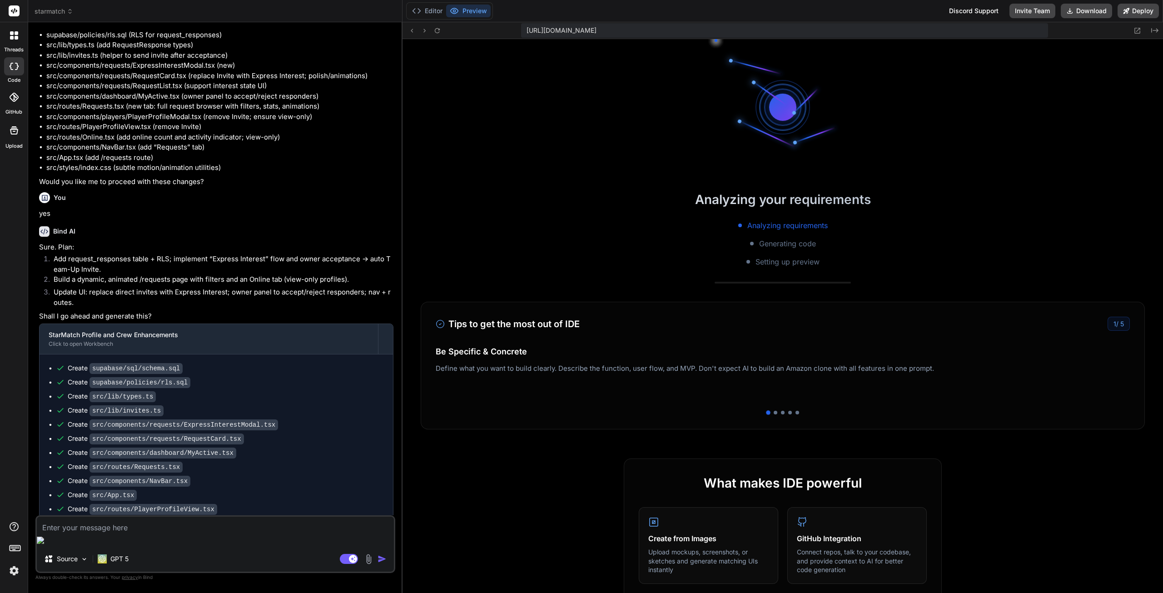
scroll to position [354, 0]
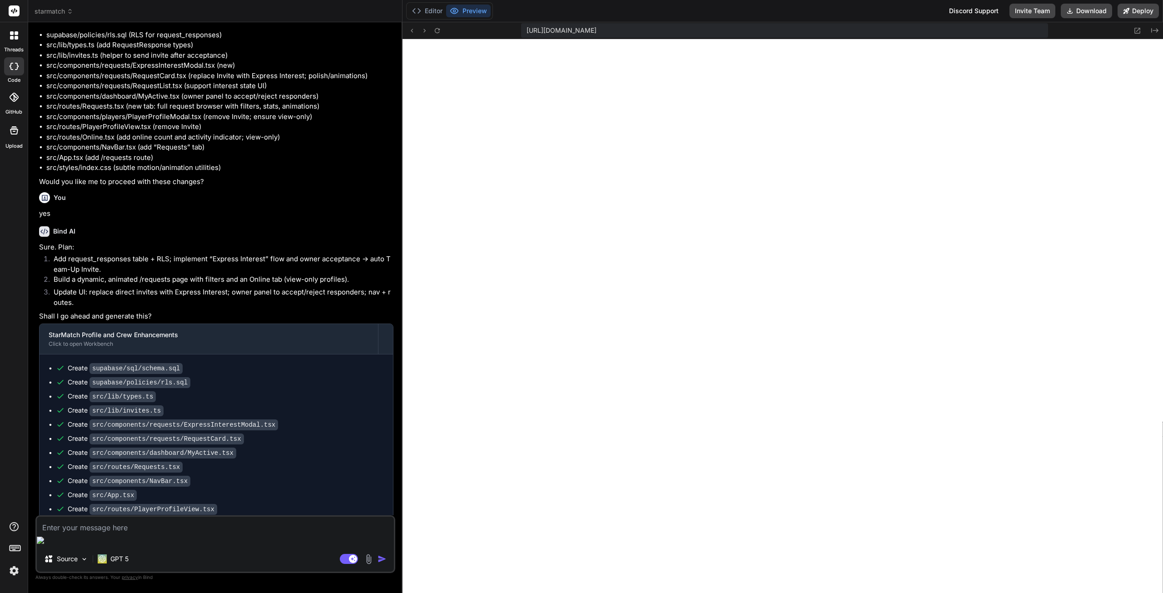
click at [468, 11] on button "Preview" at bounding box center [468, 11] width 45 height 13
click at [432, 10] on button "Editor" at bounding box center [428, 11] width 38 height 13
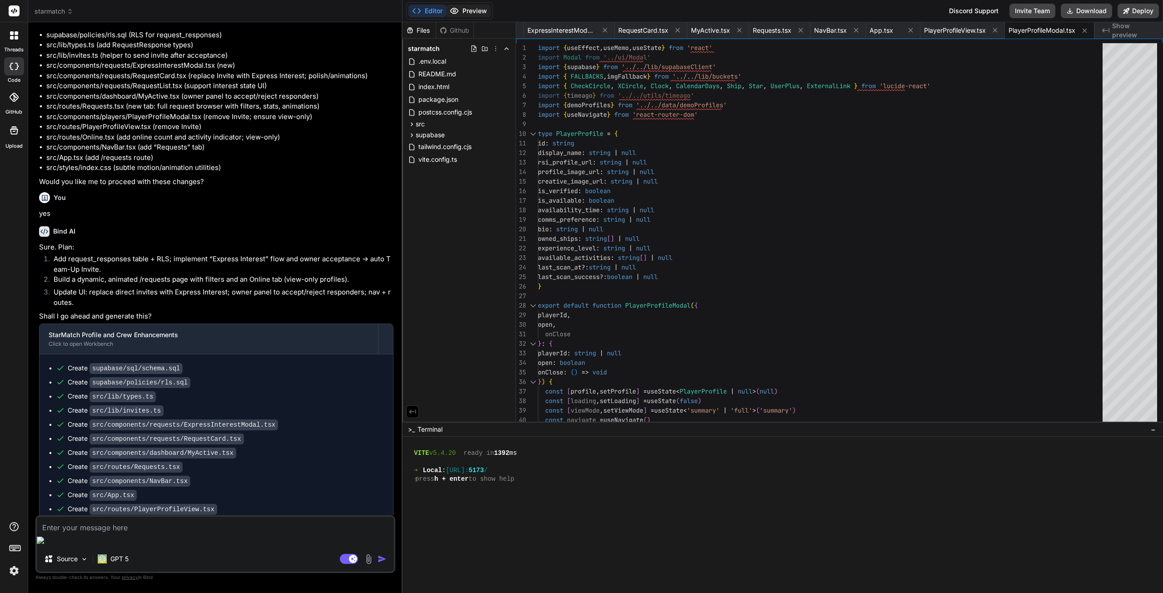
click at [467, 8] on button "Preview" at bounding box center [468, 11] width 45 height 13
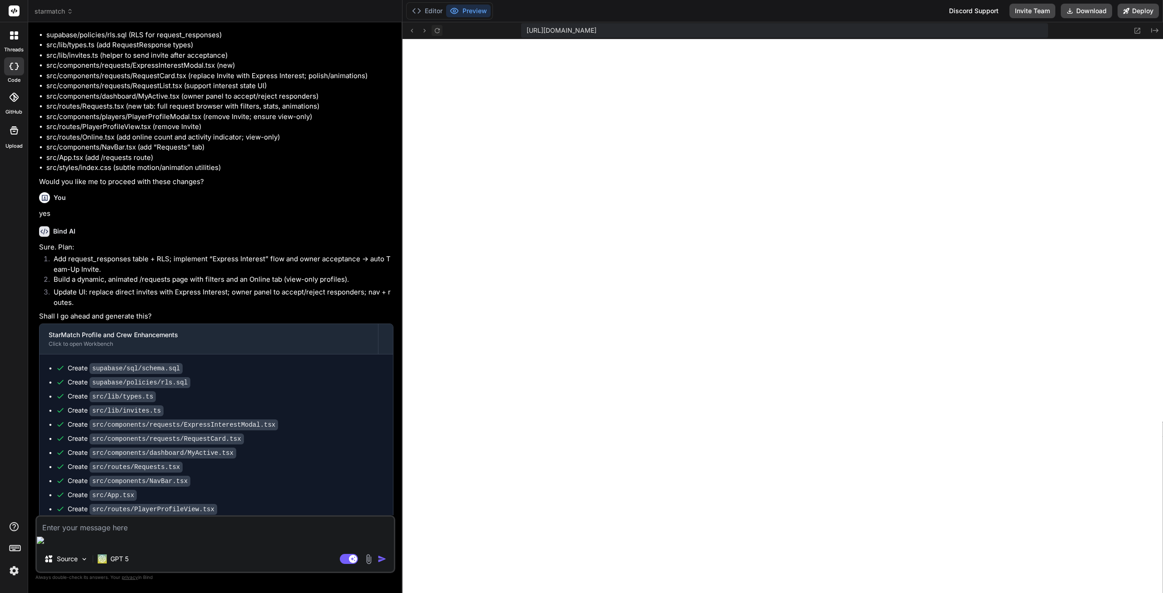
click at [436, 33] on icon at bounding box center [438, 31] width 8 height 8
click at [434, 9] on button "Editor" at bounding box center [428, 11] width 38 height 13
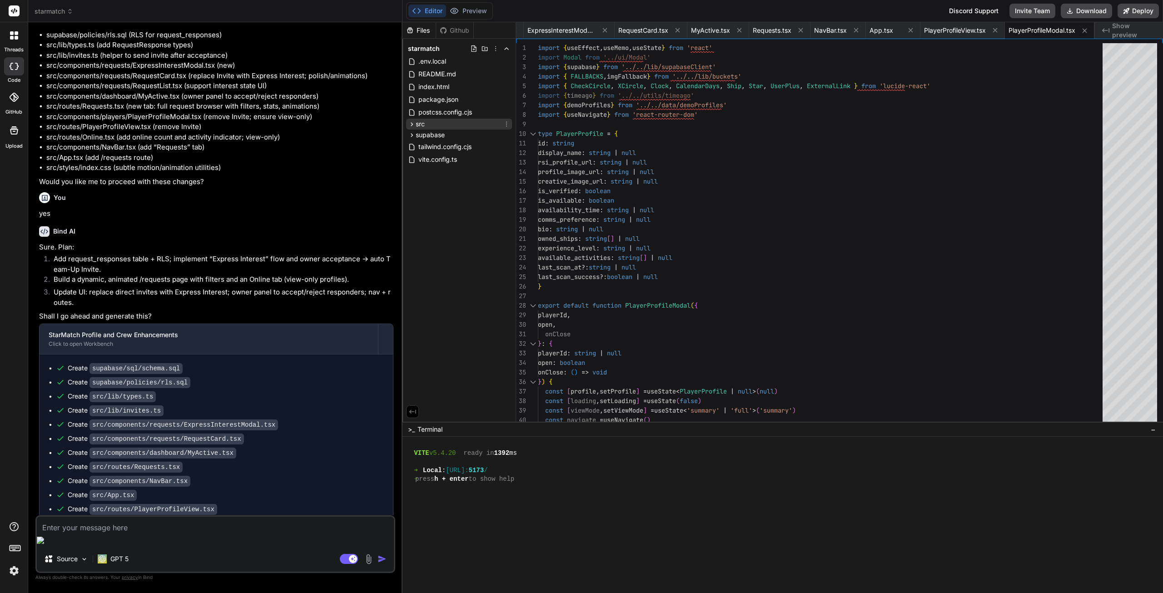
click at [436, 122] on div "src" at bounding box center [459, 124] width 106 height 11
click at [446, 226] on div "supabase" at bounding box center [459, 227] width 106 height 11
click at [429, 123] on div "src" at bounding box center [459, 124] width 106 height 11
click at [441, 165] on div "sql" at bounding box center [463, 168] width 98 height 11
click at [452, 179] on span "schema.sql" at bounding box center [450, 181] width 35 height 11
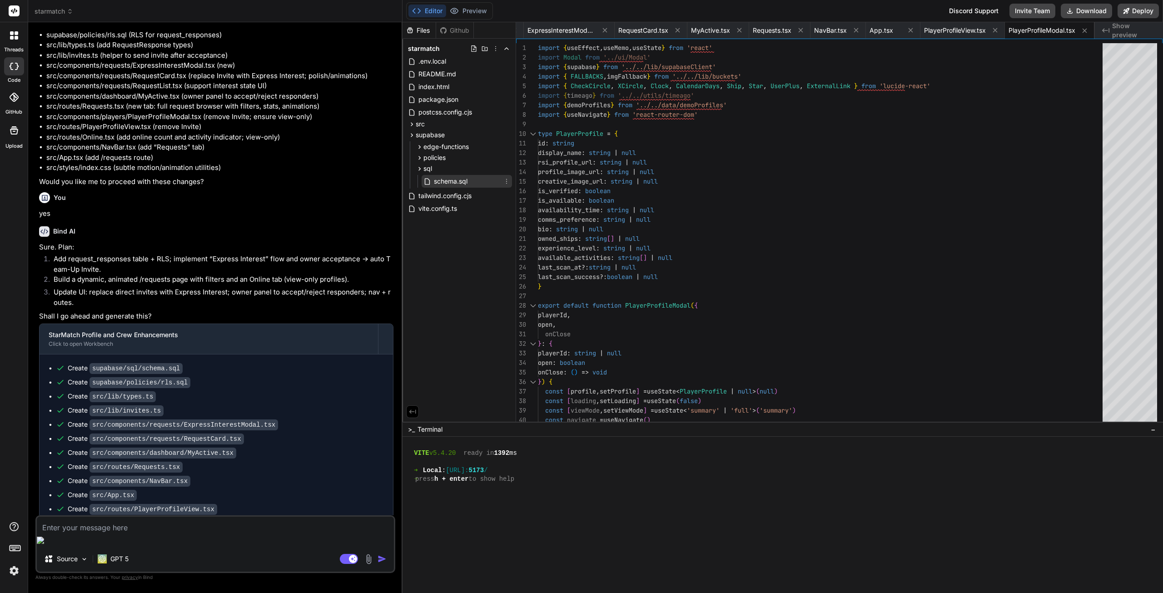
scroll to position [0, 0]
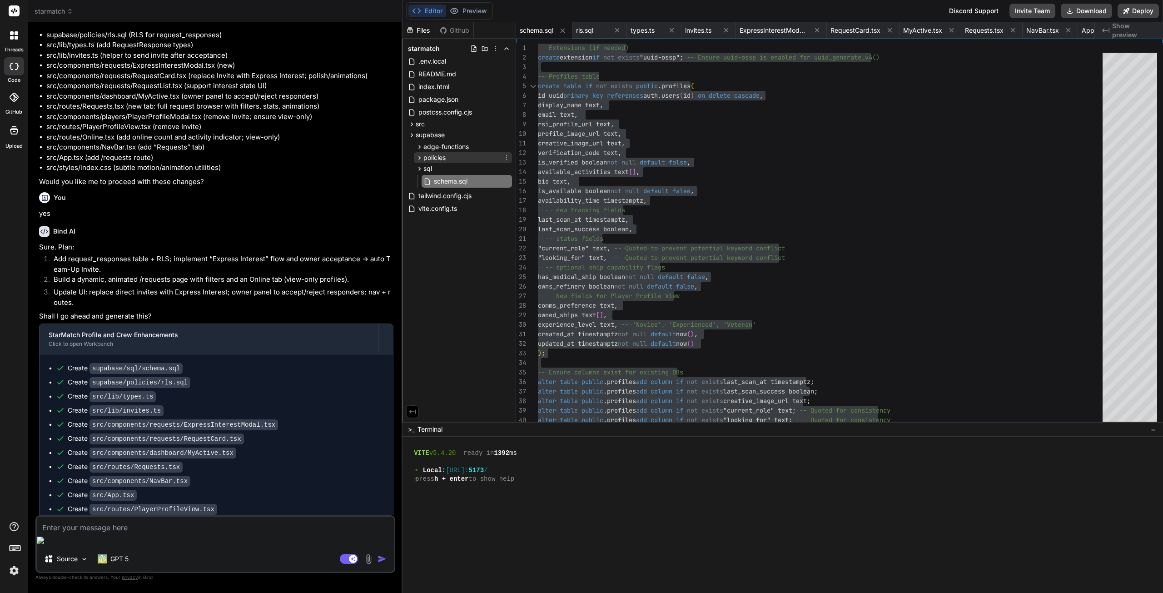
click at [437, 157] on span "policies" at bounding box center [435, 157] width 22 height 9
click at [446, 169] on span "rls.sql" at bounding box center [442, 170] width 19 height 11
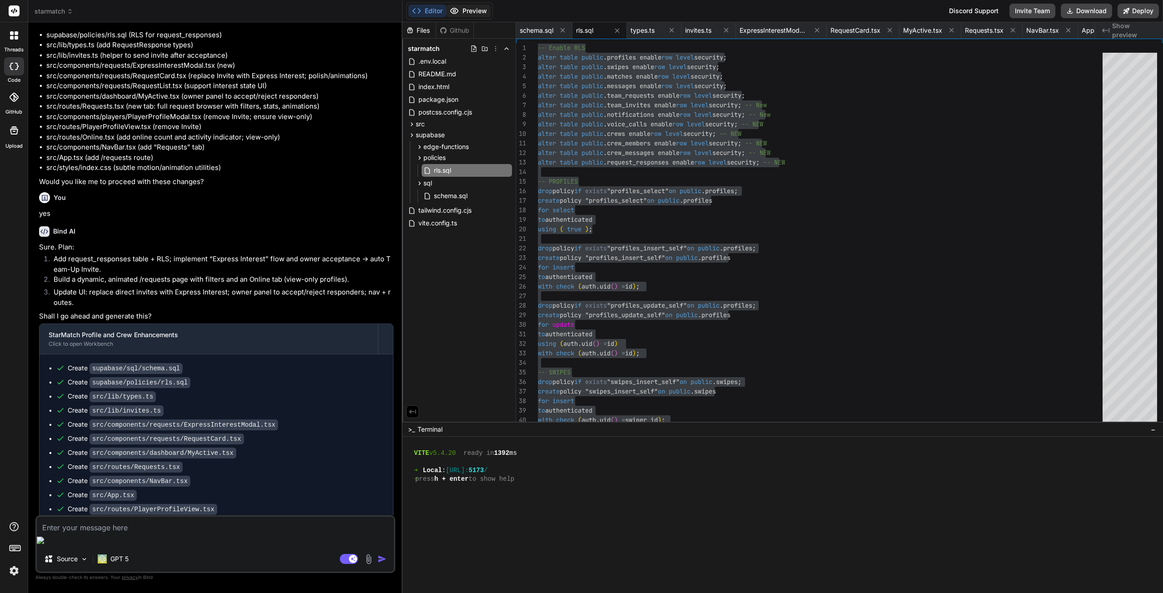
click at [486, 14] on button "Preview" at bounding box center [468, 11] width 45 height 13
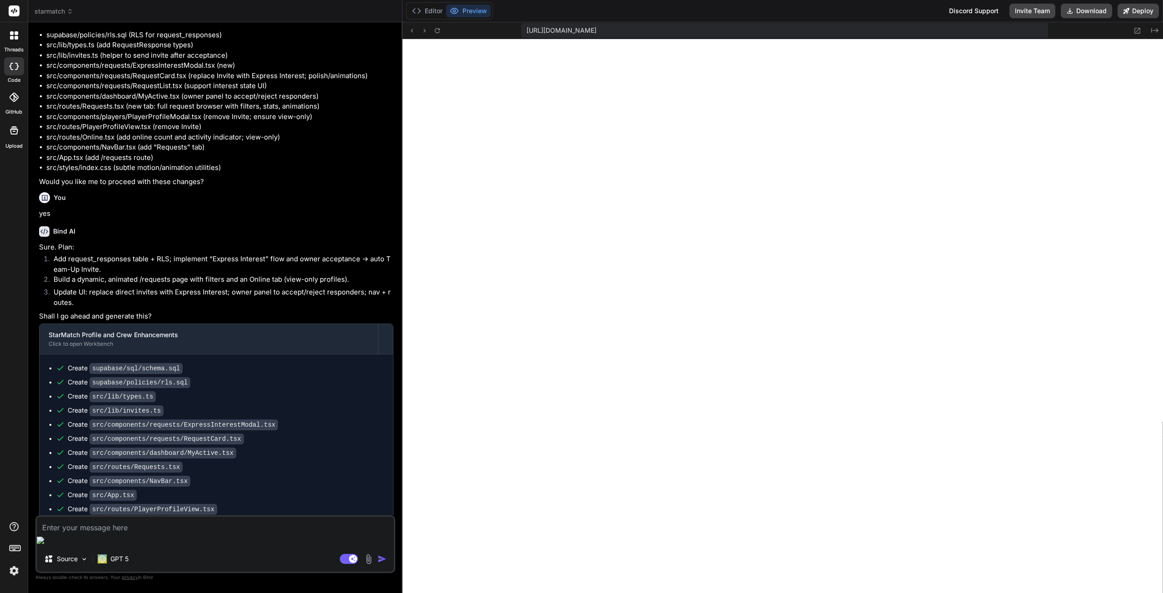
click at [146, 533] on textarea at bounding box center [215, 525] width 357 height 16
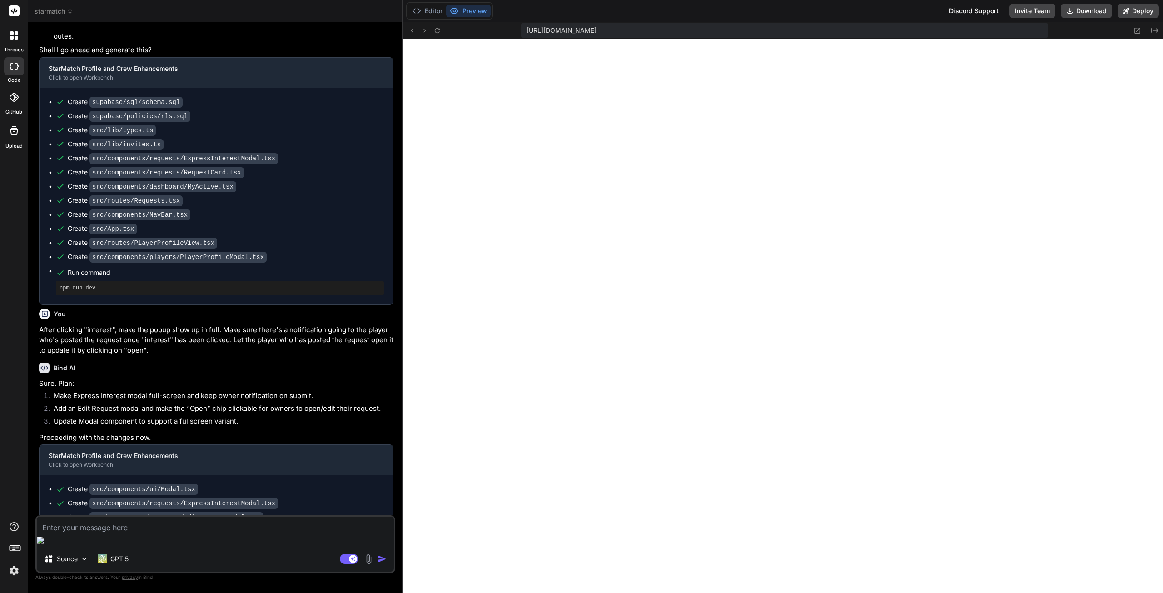
scroll to position [4192, 0]
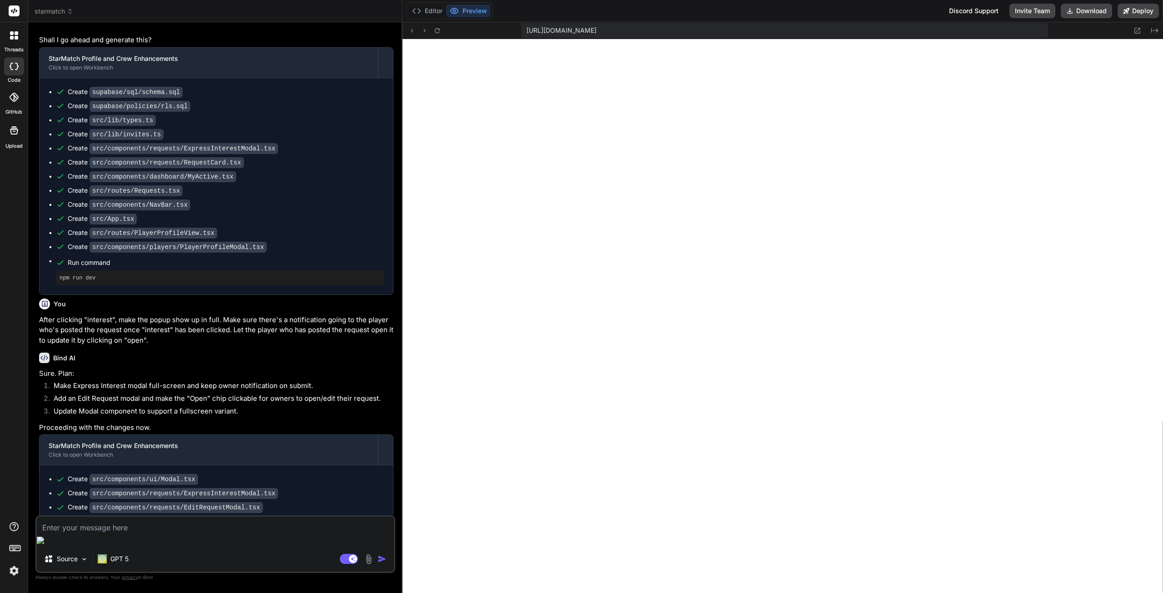
click at [196, 533] on textarea at bounding box center [215, 525] width 357 height 16
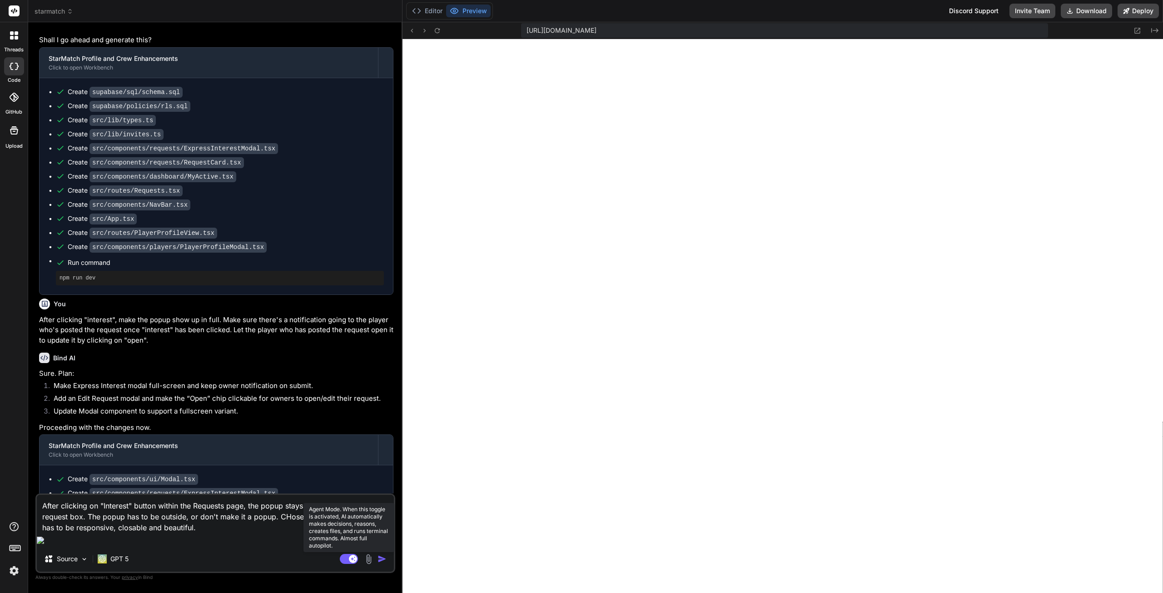
click at [351, 558] on rect at bounding box center [353, 559] width 8 height 8
click at [199, 533] on textarea "After clicking on "Interest" button within the Requests page, the popup stays w…" at bounding box center [215, 514] width 357 height 38
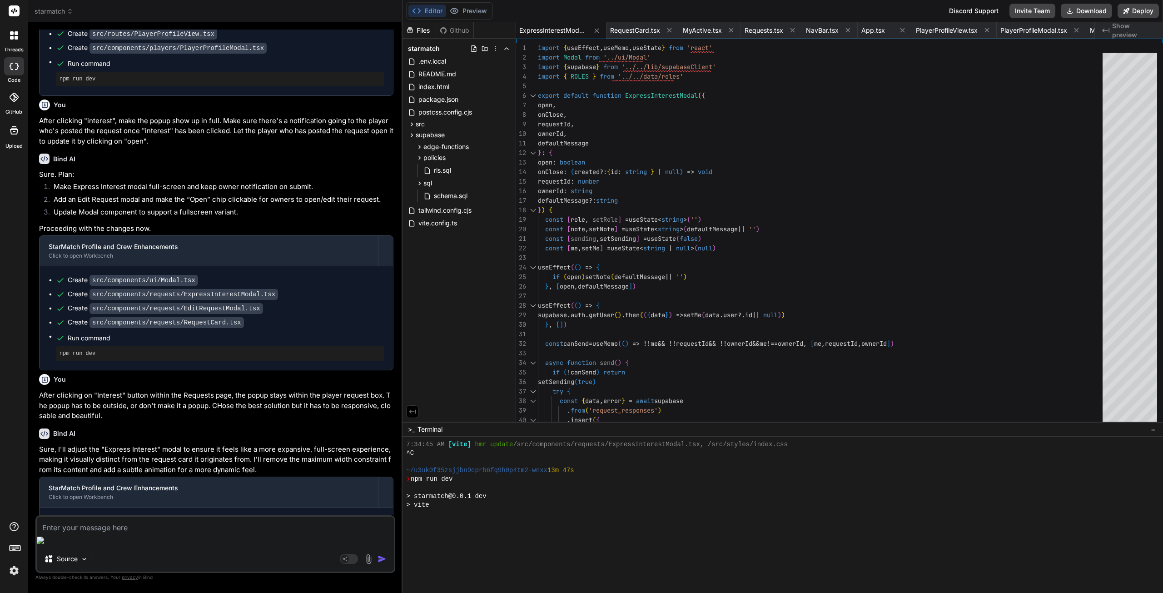
scroll to position [630, 0]
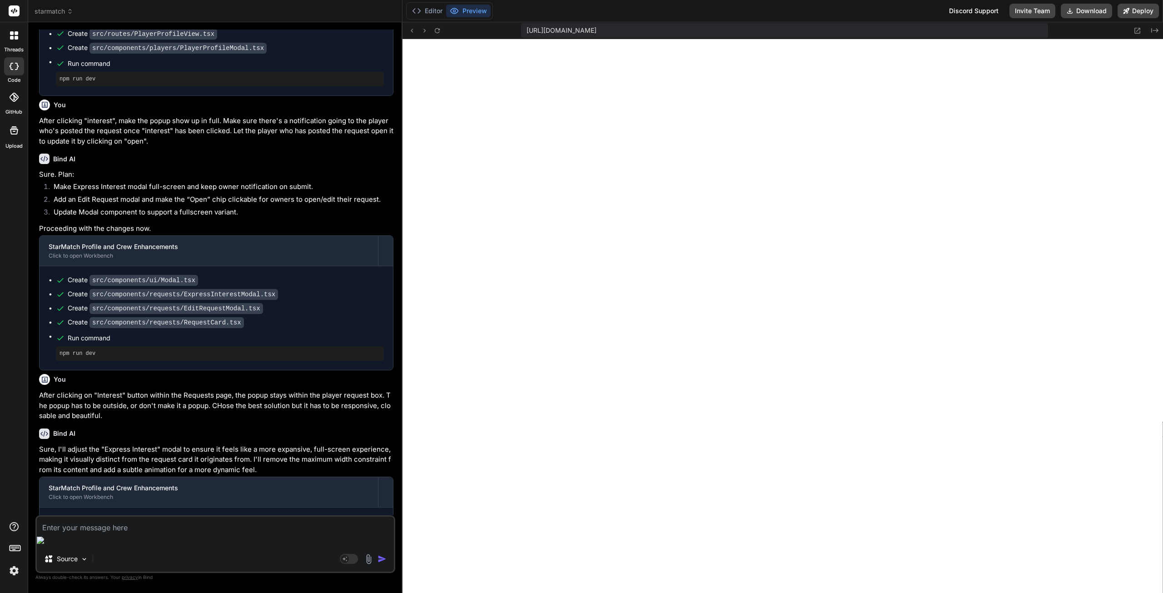
click at [104, 533] on textarea at bounding box center [215, 525] width 357 height 16
click at [192, 533] on textarea "Express Interest modal is still inside the" at bounding box center [215, 525] width 357 height 16
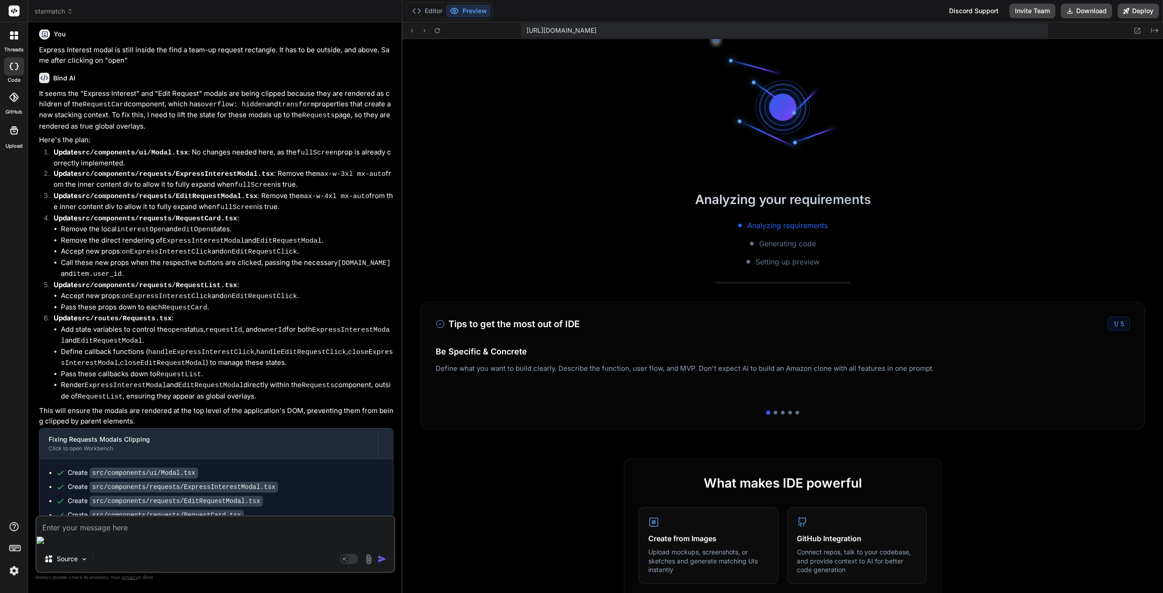
scroll to position [1796, 0]
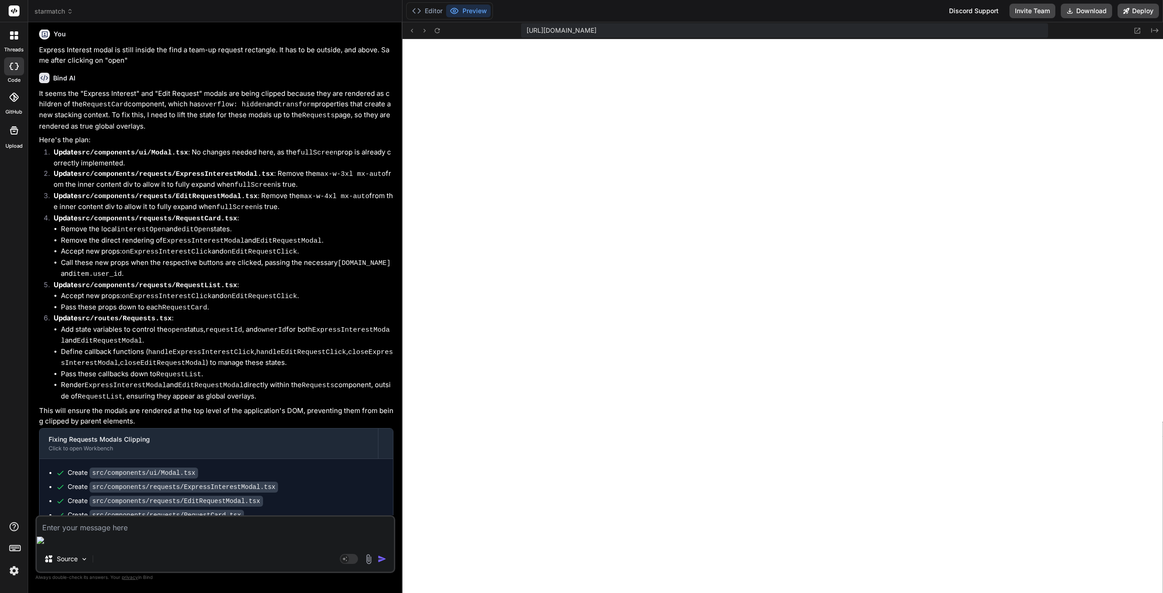
click at [123, 533] on textarea at bounding box center [215, 525] width 357 height 16
paste textarea "[plugin:vite:react-babel] /home/u3uk0f35zsjjbn9cprh6fq9h0p4tm2-wnxx/src/compone…"
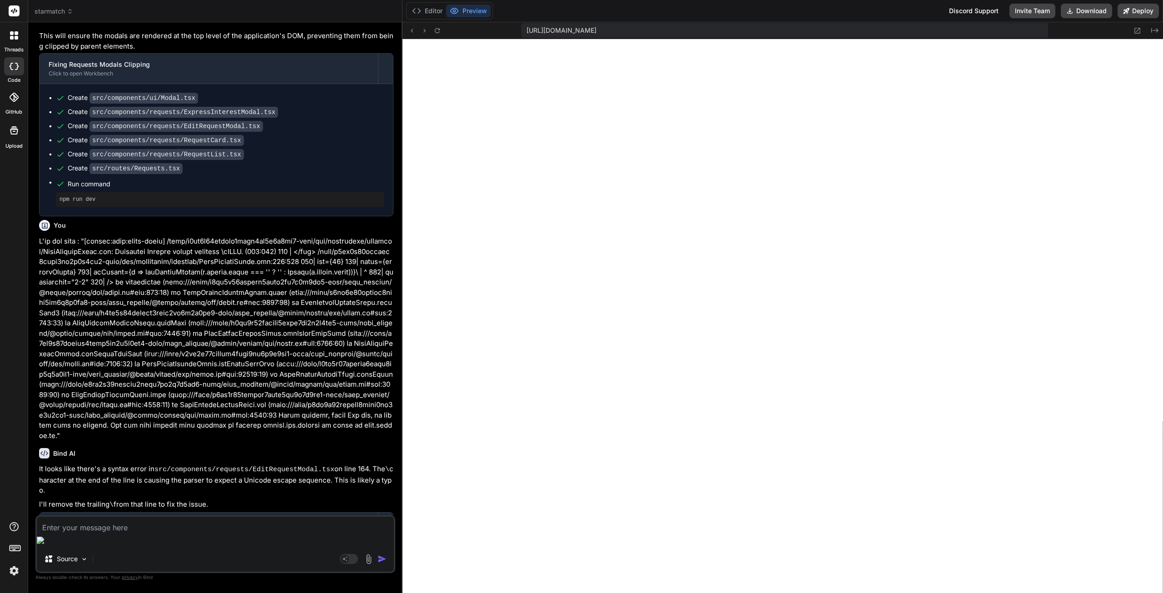
scroll to position [5312, 0]
click at [93, 533] on textarea at bounding box center [215, 525] width 357 height 16
paste textarea "[plugin:vite:react-babel] /home/u3uk0f35zsjjbn9cprh6fq9h0p4tm2-wnxx/src/compone…"
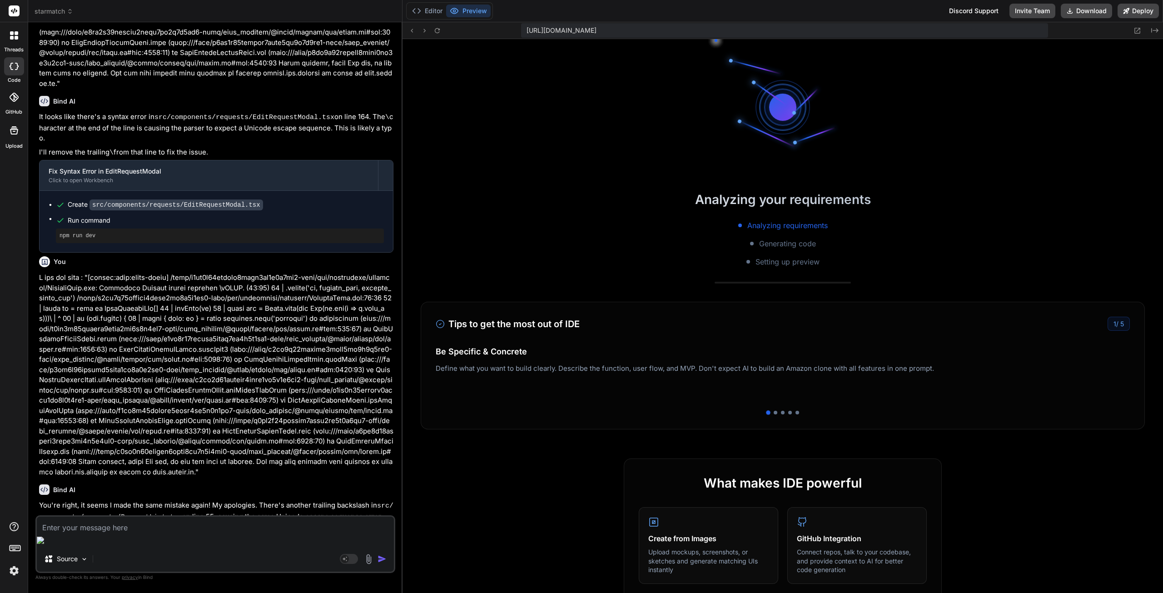
scroll to position [5688, 0]
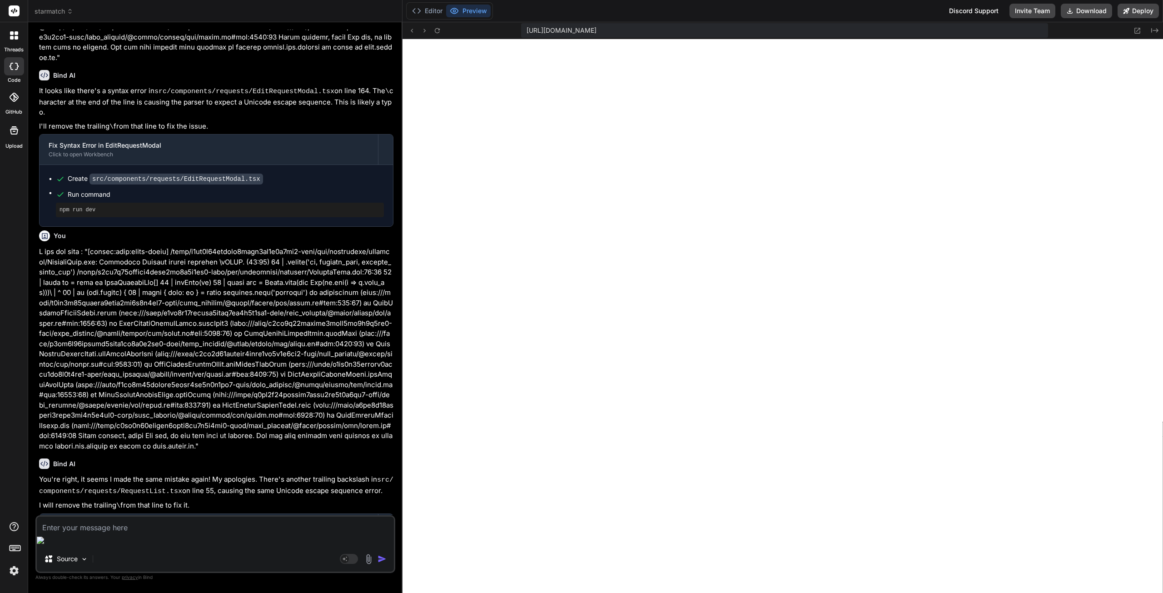
click at [149, 533] on textarea at bounding box center [215, 525] width 357 height 16
click at [105, 533] on textarea at bounding box center [215, 525] width 357 height 16
click at [137, 533] on textarea at bounding box center [215, 525] width 357 height 16
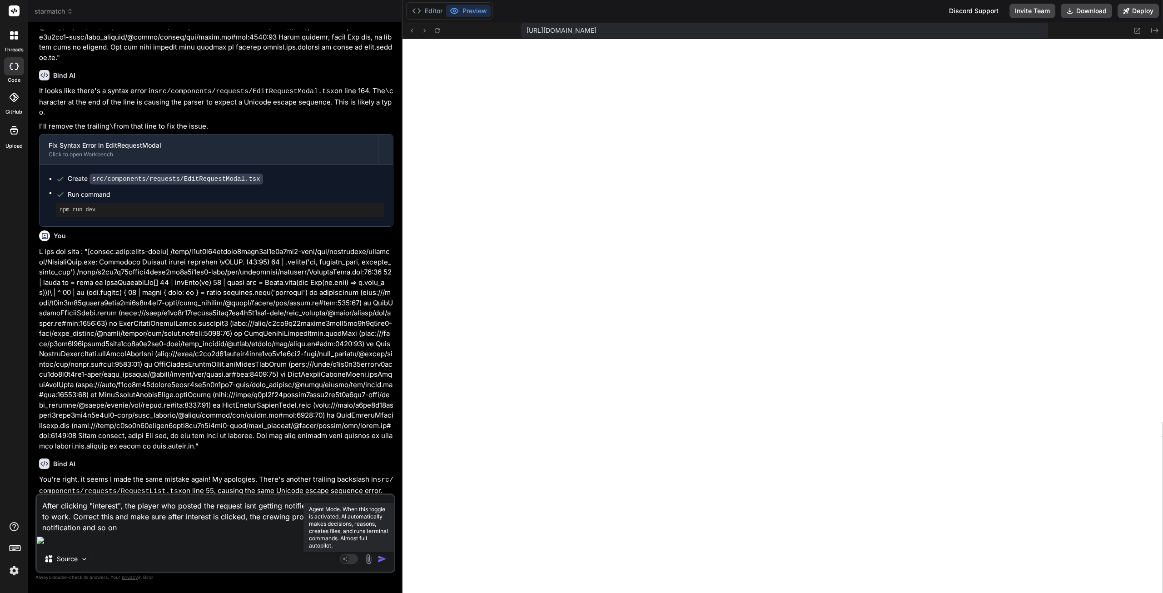
click at [350, 559] on rect at bounding box center [349, 559] width 18 height 10
click at [162, 533] on textarea "After clicking "interest", the player who posted the request isnt getting notif…" at bounding box center [215, 514] width 357 height 38
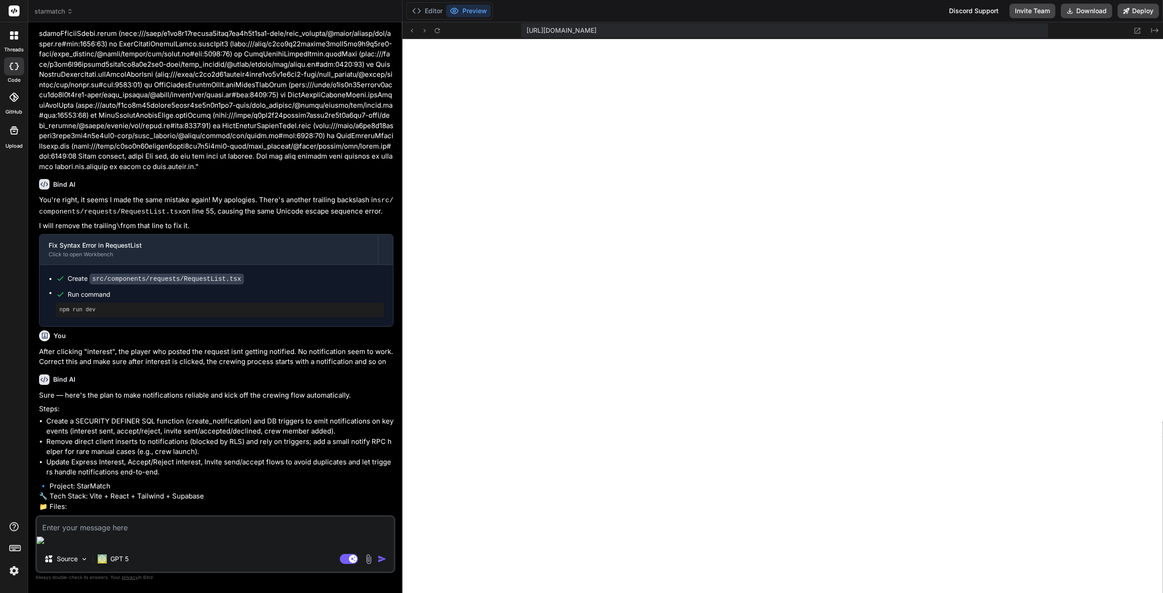
scroll to position [5983, 0]
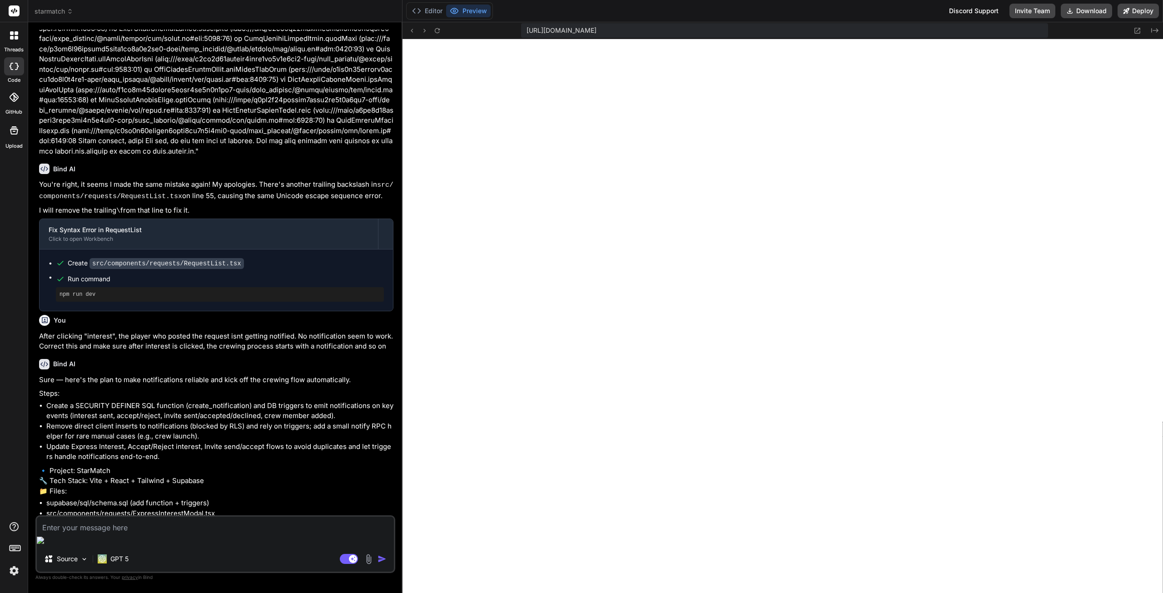
click at [131, 533] on textarea at bounding box center [215, 525] width 357 height 16
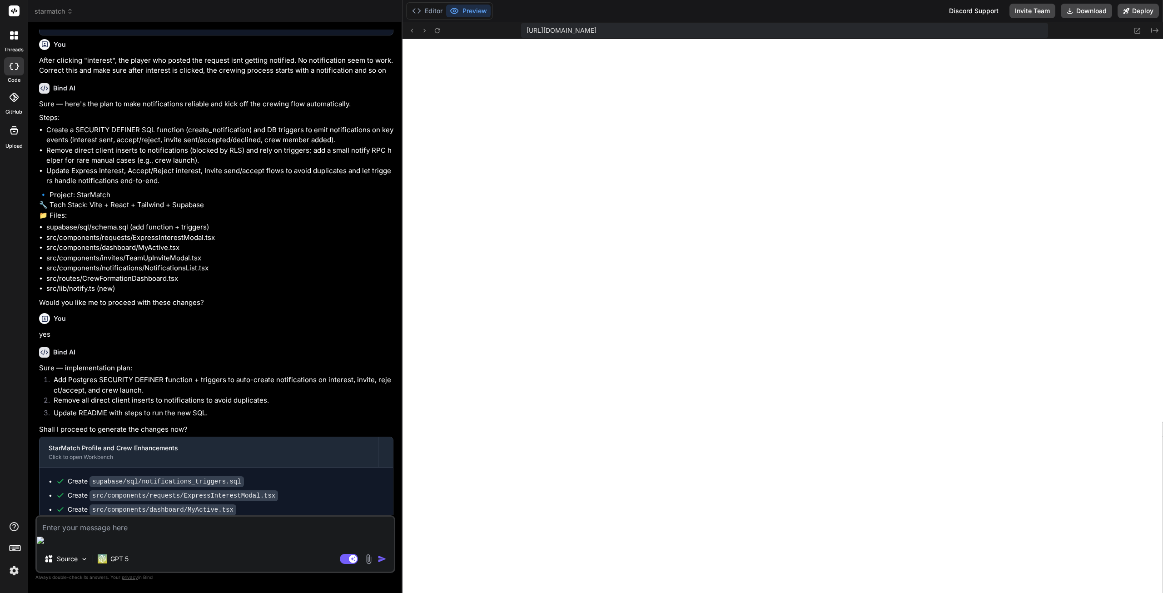
scroll to position [6273, 0]
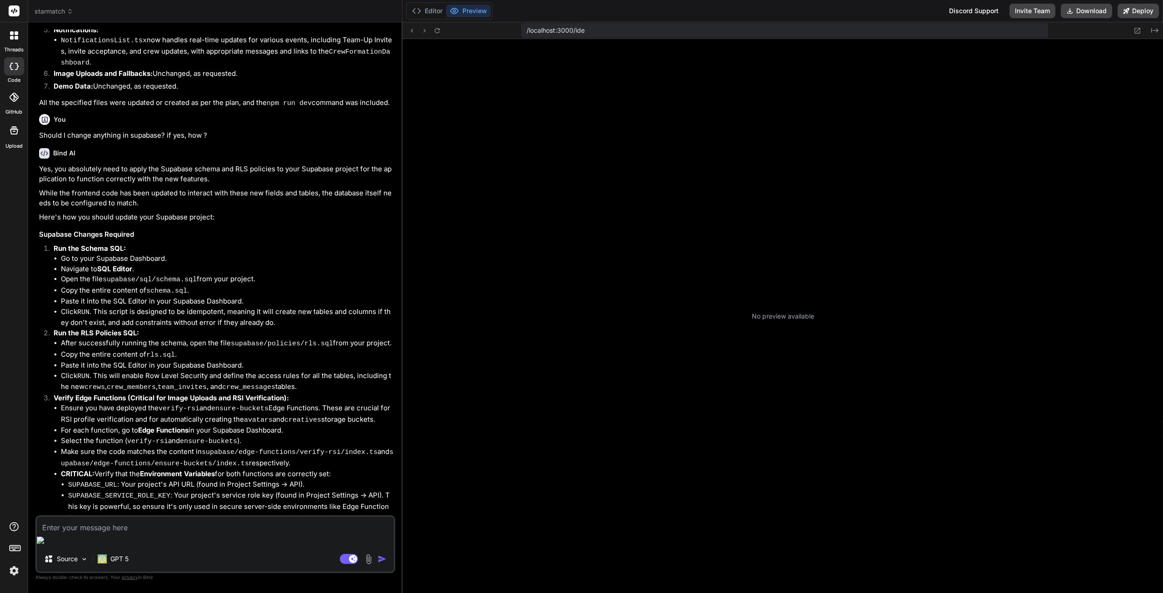
scroll to position [35, 0]
type textarea "x"
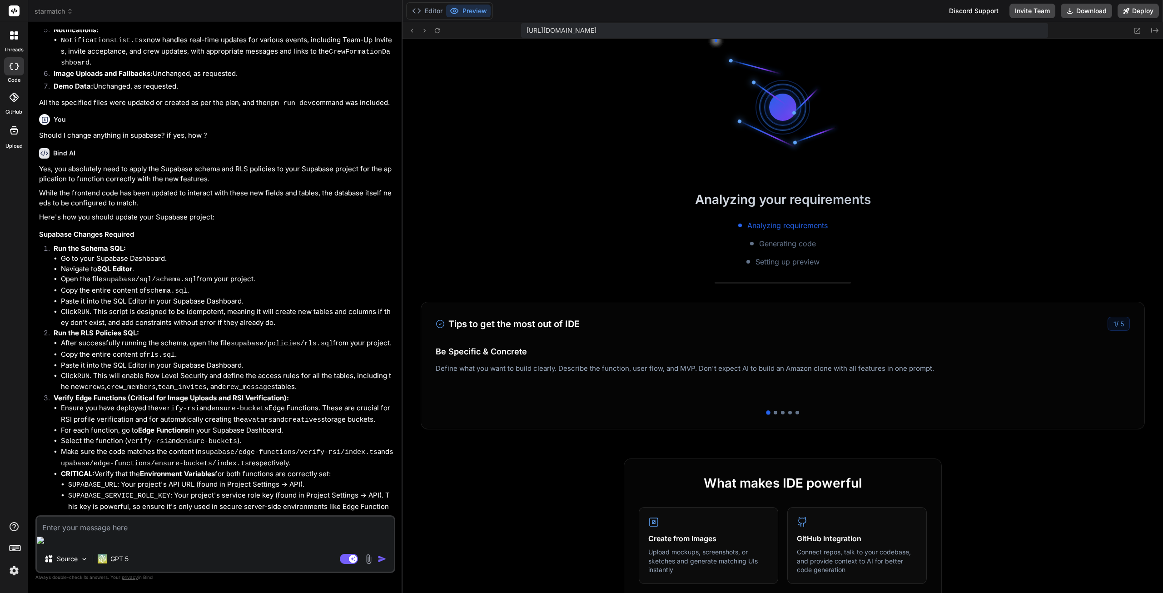
scroll to position [173, 0]
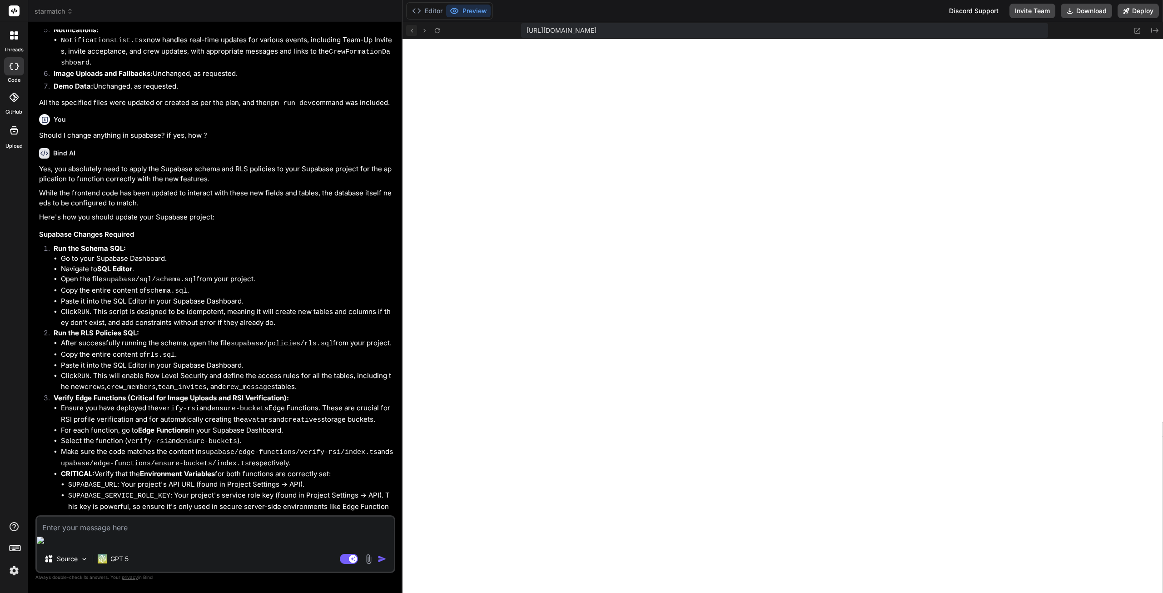
click at [412, 30] on icon at bounding box center [412, 31] width 2 height 4
click at [439, 28] on icon at bounding box center [438, 31] width 8 height 8
click at [101, 533] on textarea at bounding box center [215, 525] width 357 height 16
paste textarea "RT5VIL"
type textarea "RT5VIL"
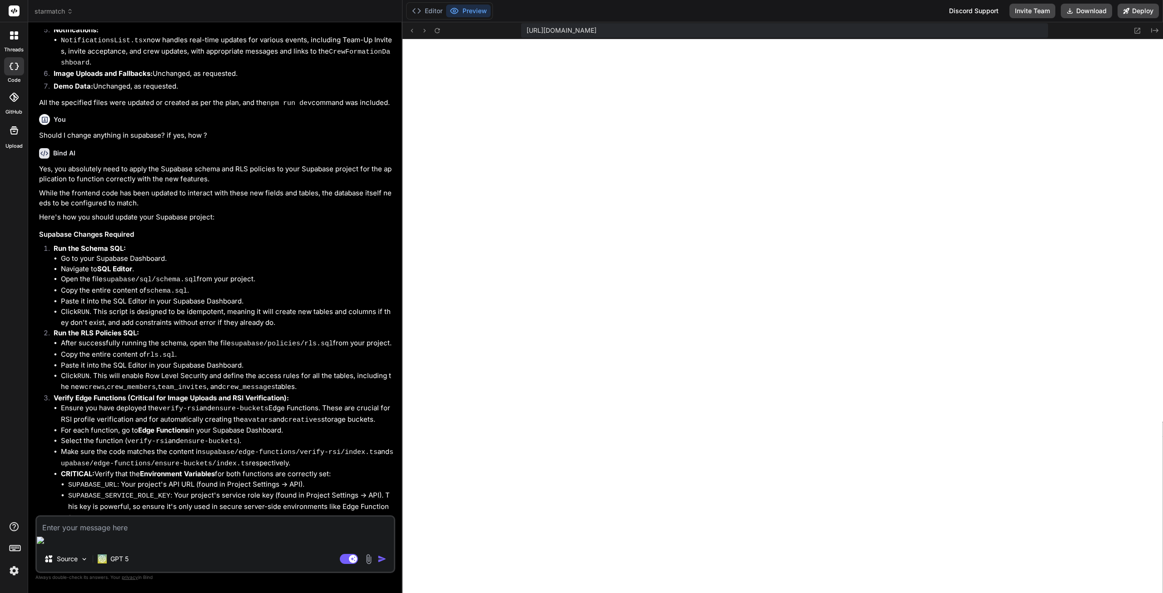
type textarea "x"
type textarea "RT5VI"
type textarea "x"
type textarea "RT5V"
type textarea "x"
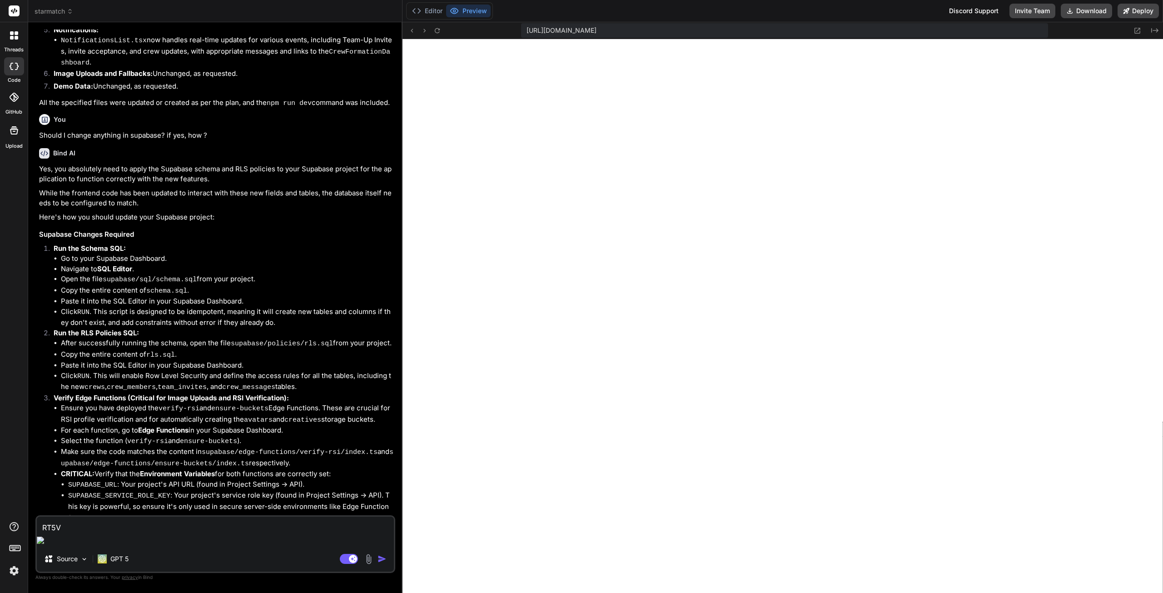
type textarea "RT5"
type textarea "x"
type textarea "RT"
type textarea "x"
type textarea "R"
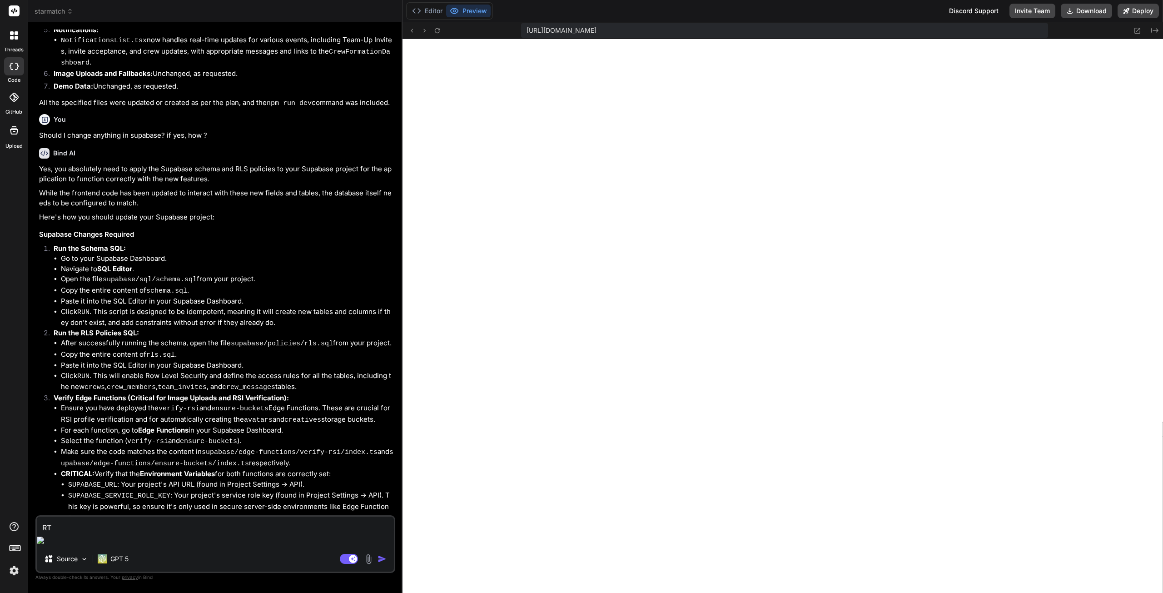
type textarea "x"
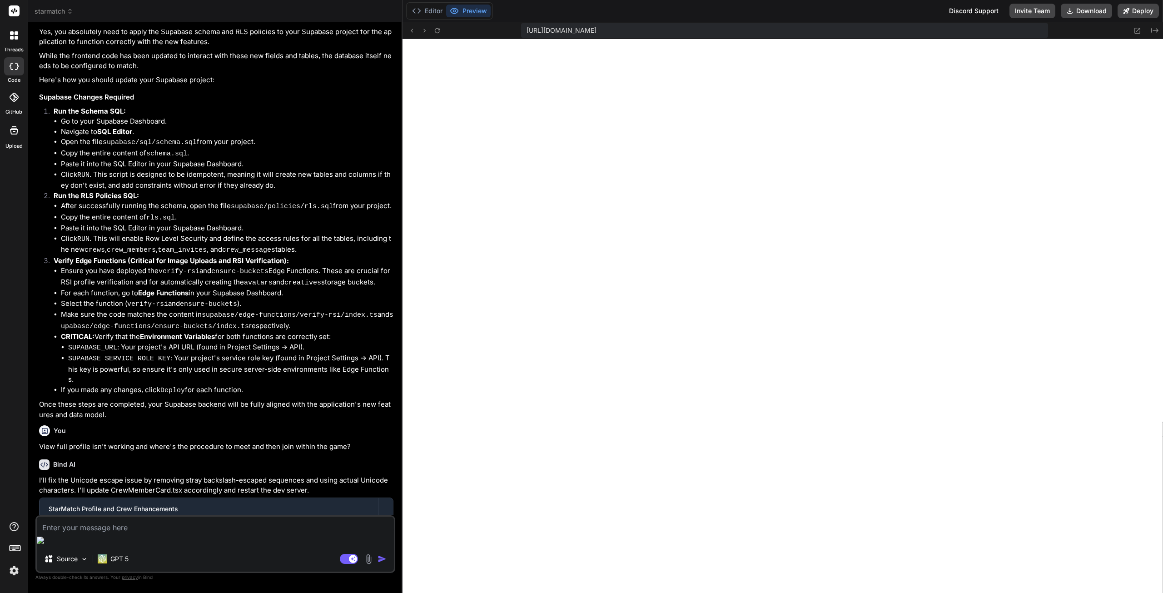
scroll to position [3138, 0]
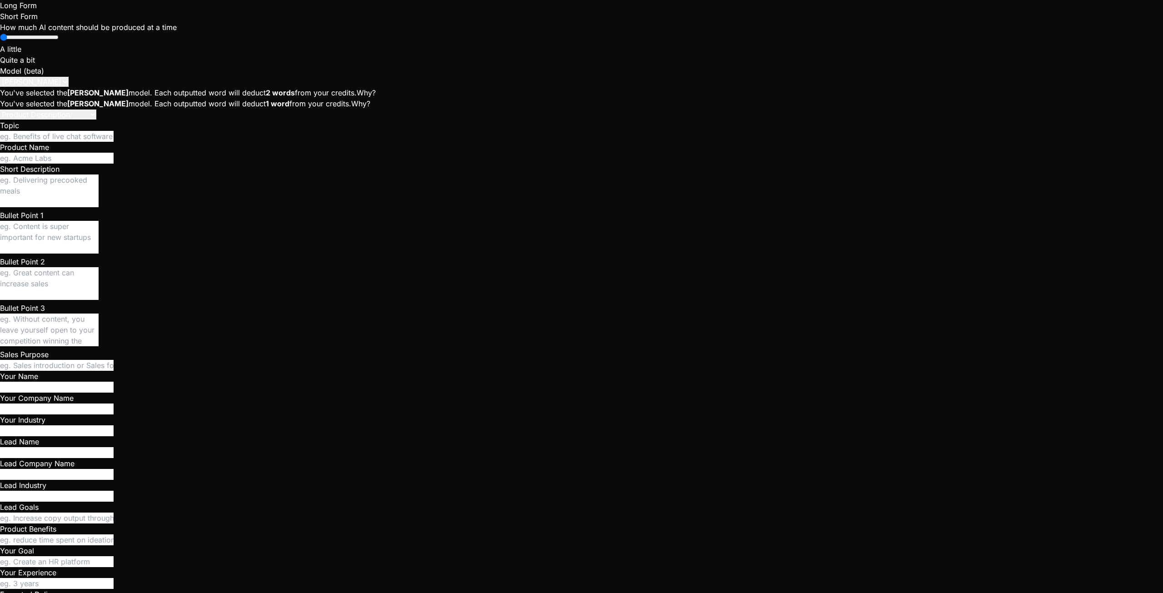
scroll to position [35, 0]
type textarea "x"
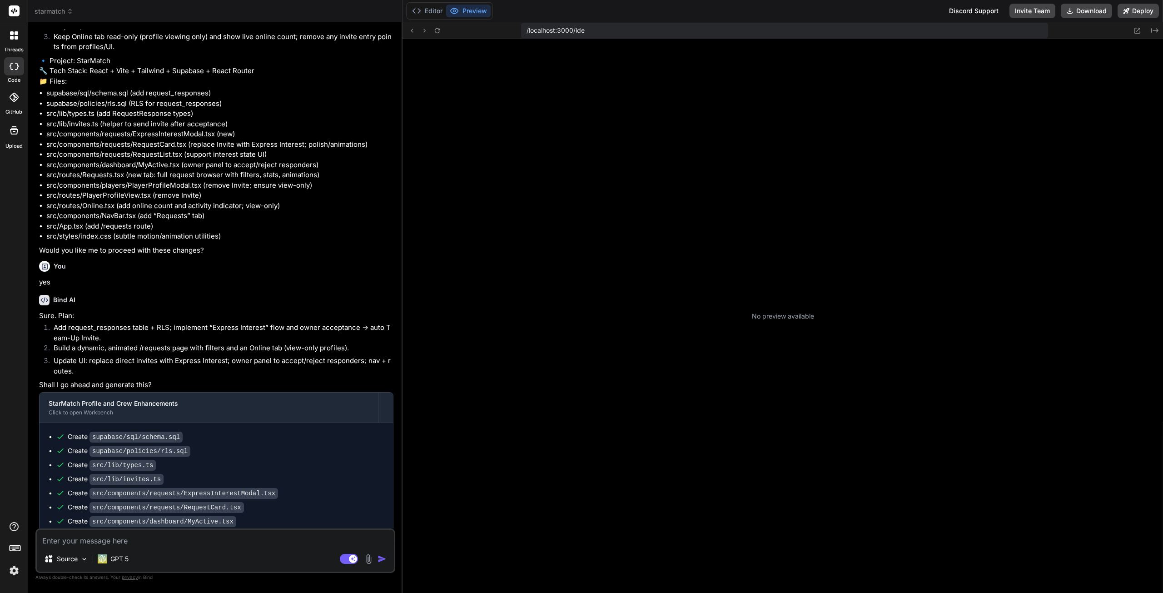
scroll to position [35, 0]
type textarea "x"
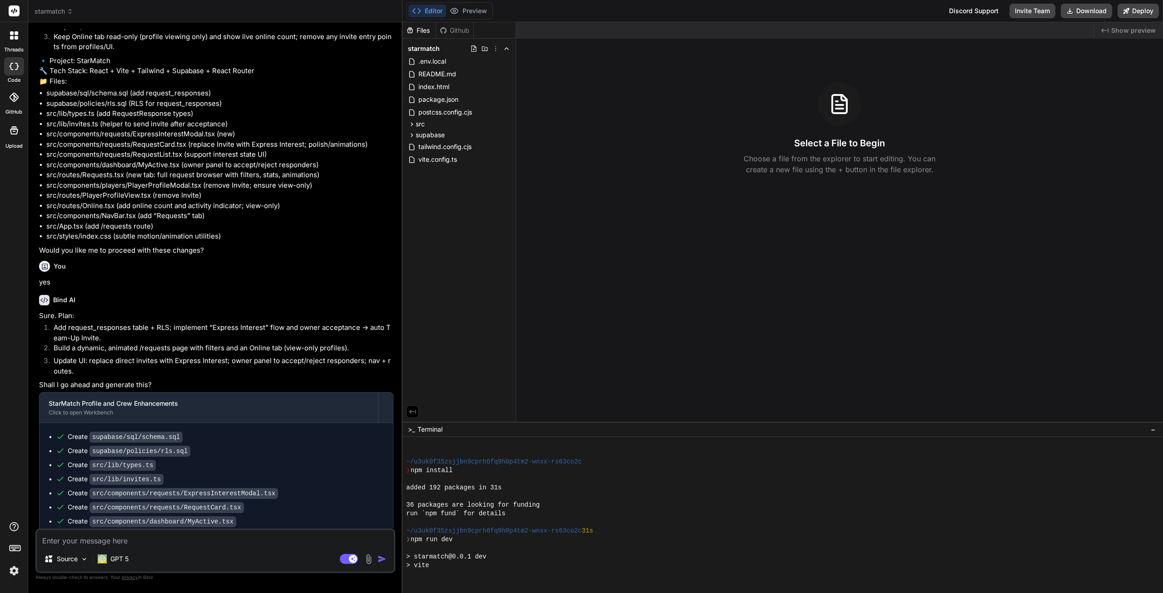
scroll to position [173, 0]
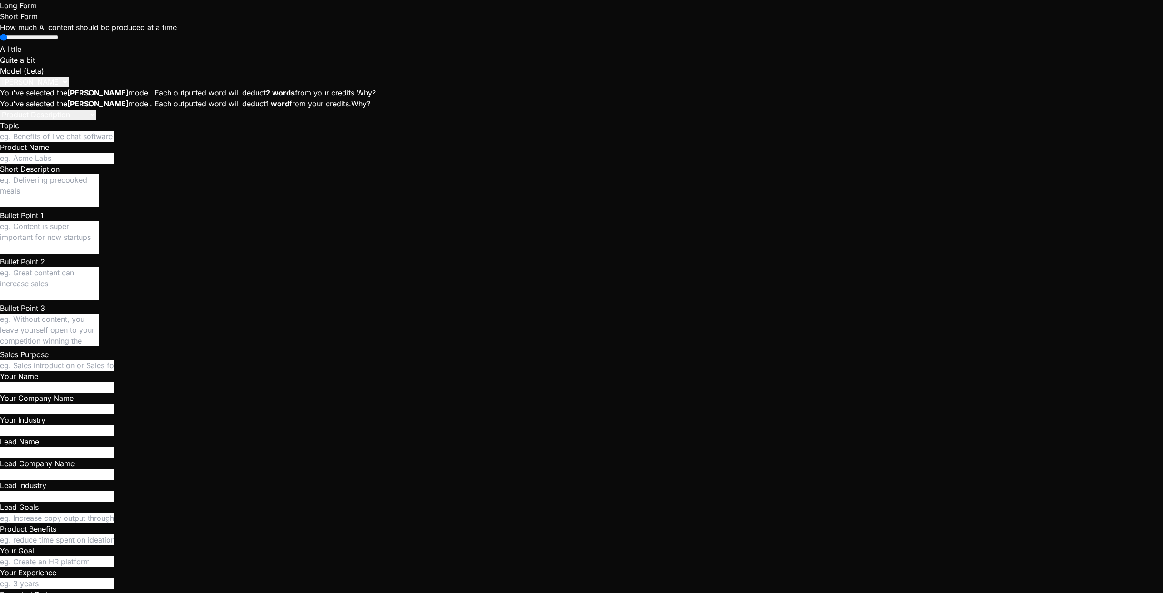
scroll to position [1272, 0]
type textarea "x"
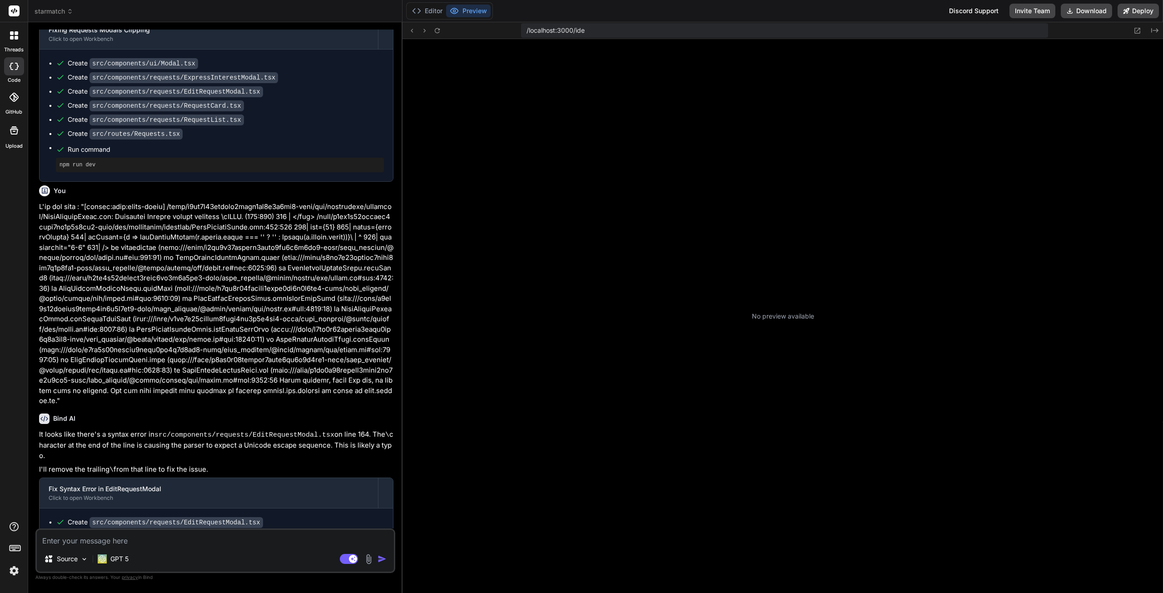
scroll to position [35, 0]
type textarea "x"
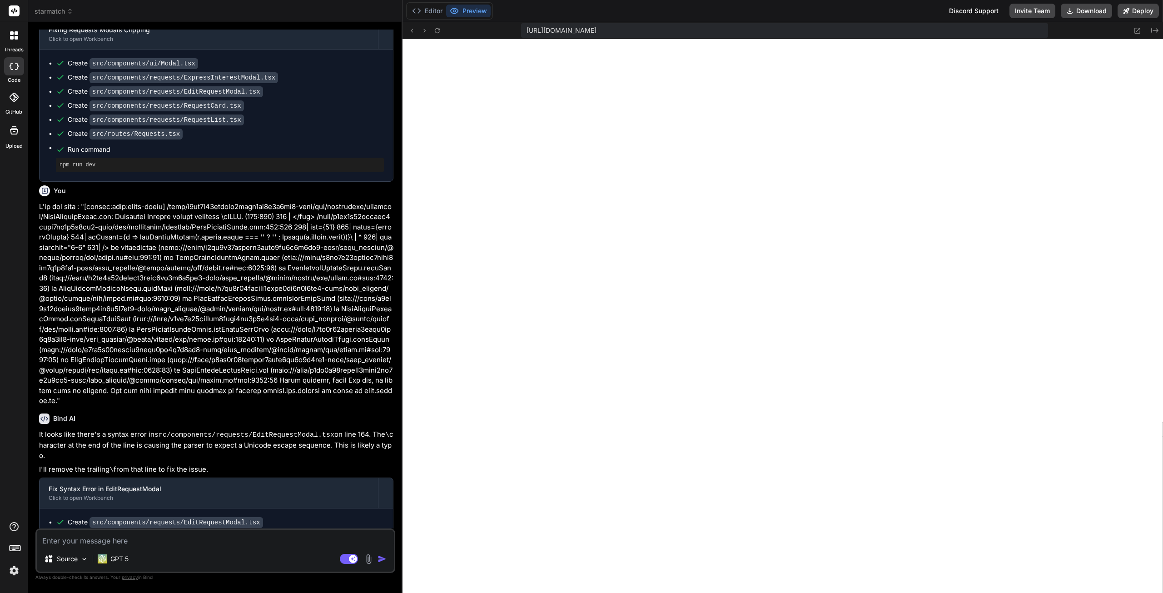
scroll to position [173, 0]
click at [436, 34] on icon at bounding box center [438, 31] width 8 height 8
